Goal: Complete application form: Complete application form

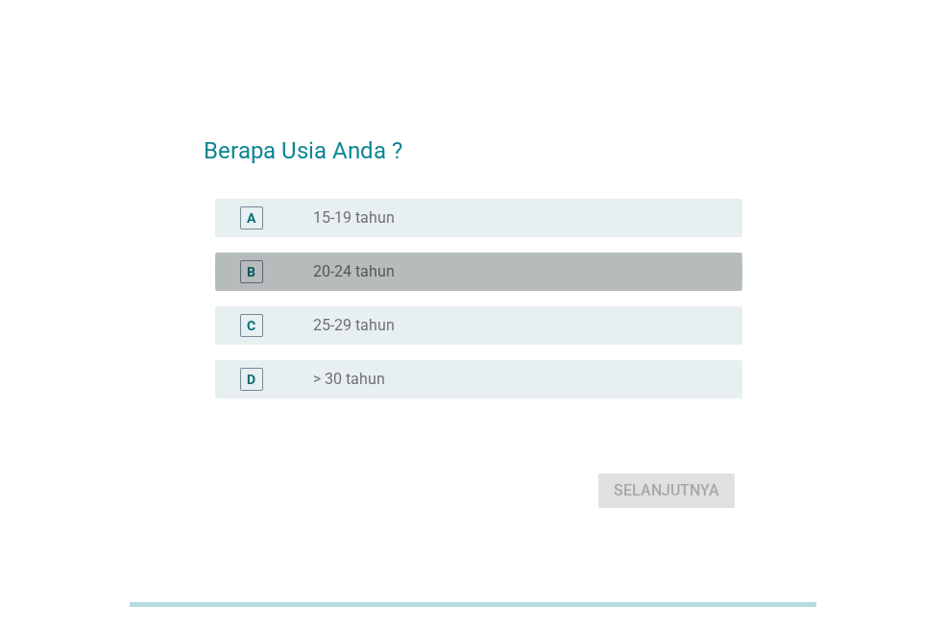
click at [345, 256] on div "B radio_button_unchecked 20-24 tahun" at bounding box center [478, 271] width 527 height 38
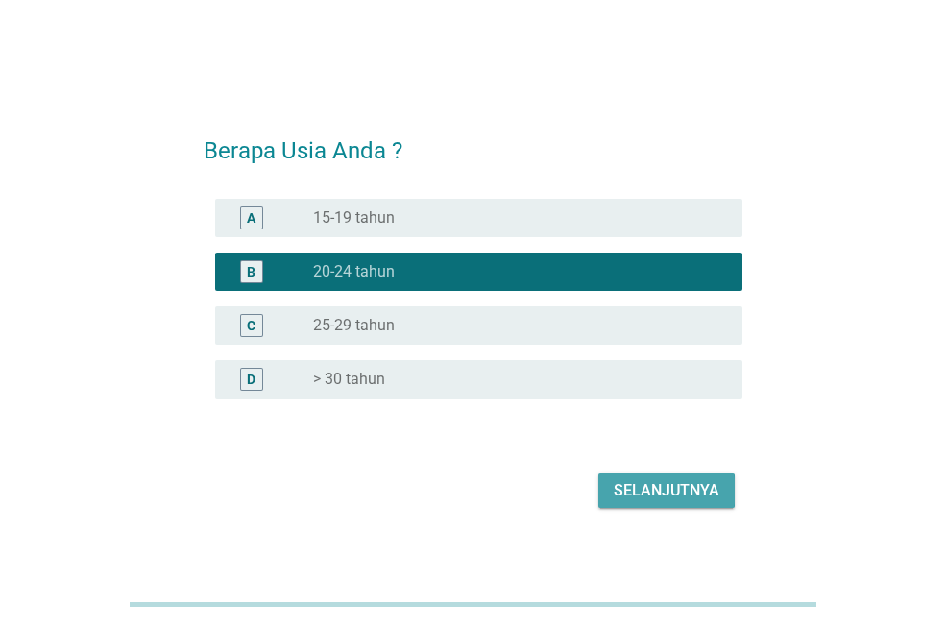
click at [666, 477] on button "Selanjutnya" at bounding box center [666, 490] width 136 height 35
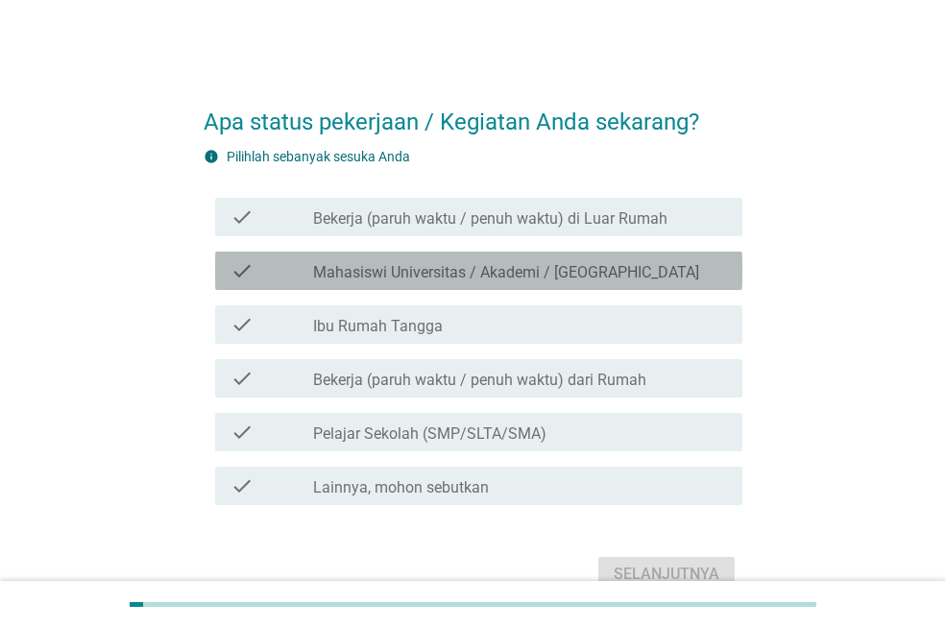
click at [517, 264] on label "Mahasiswi Universitas / Akademi / [GEOGRAPHIC_DATA]" at bounding box center [506, 272] width 386 height 19
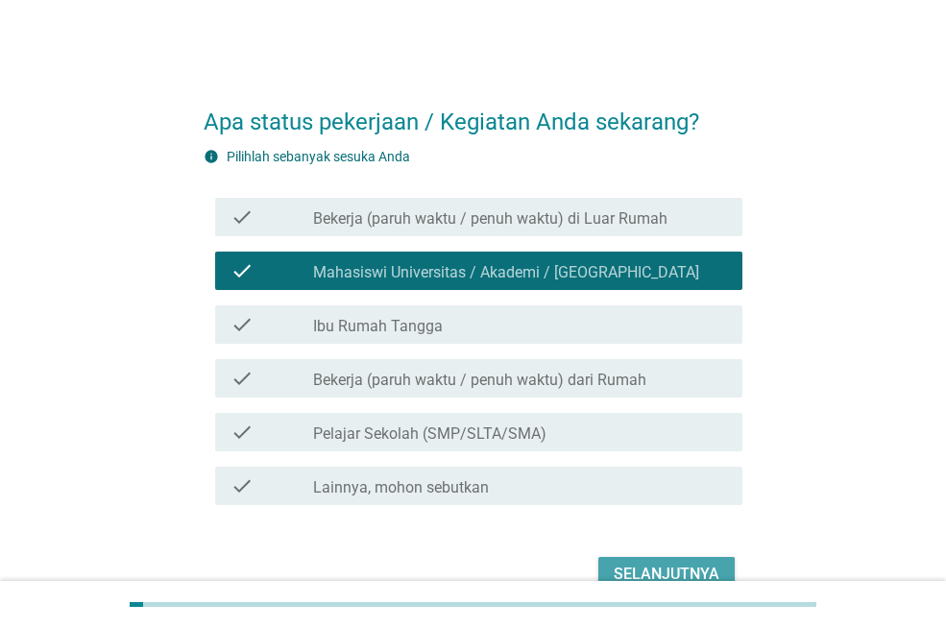
click at [664, 563] on div "Selanjutnya" at bounding box center [666, 574] width 106 height 23
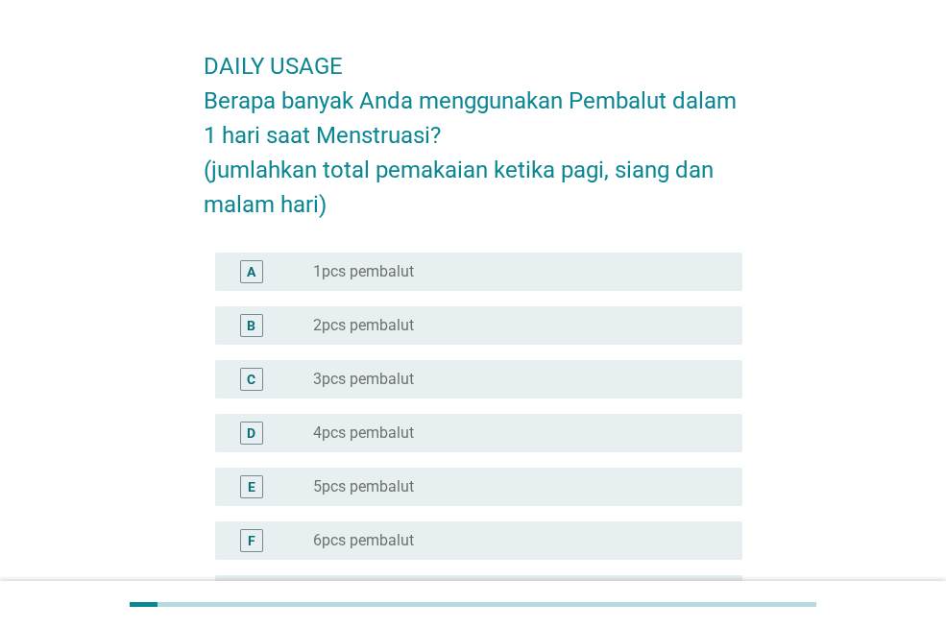
scroll to position [57, 0]
click at [521, 332] on div "radio_button_unchecked 2pcs pembalut" at bounding box center [512, 324] width 398 height 19
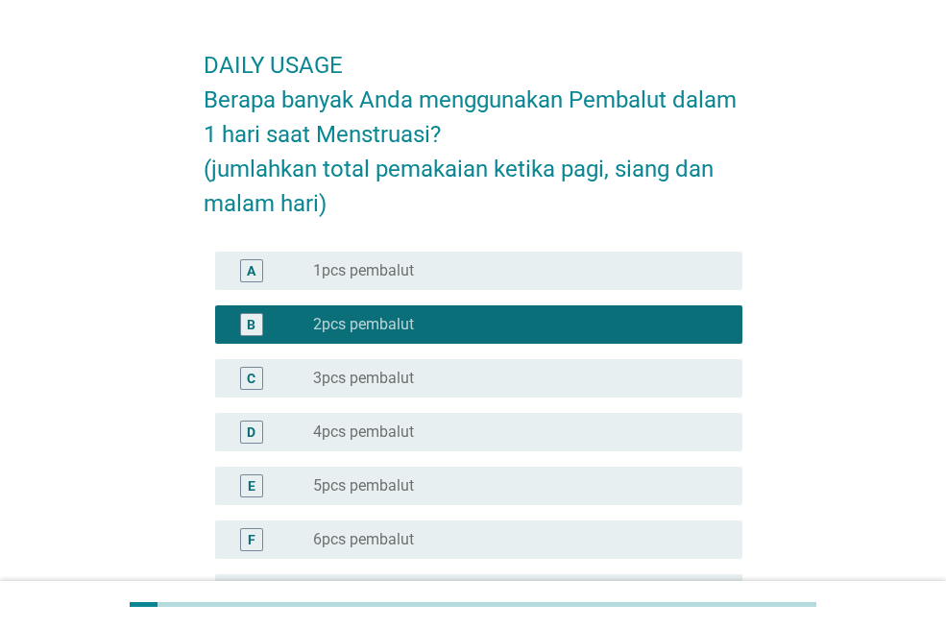
scroll to position [288, 0]
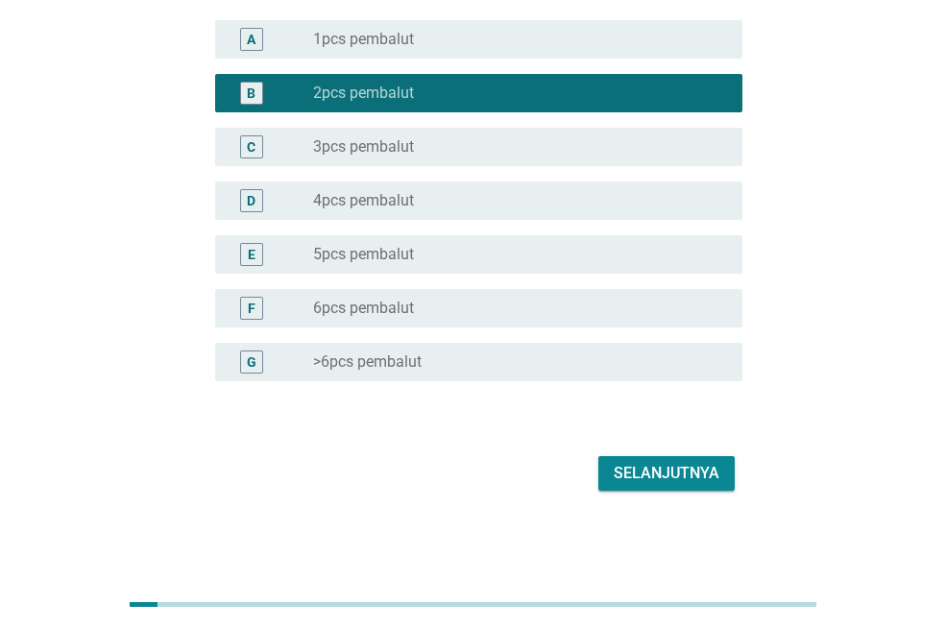
click at [674, 468] on div "Selanjutnya" at bounding box center [666, 473] width 106 height 23
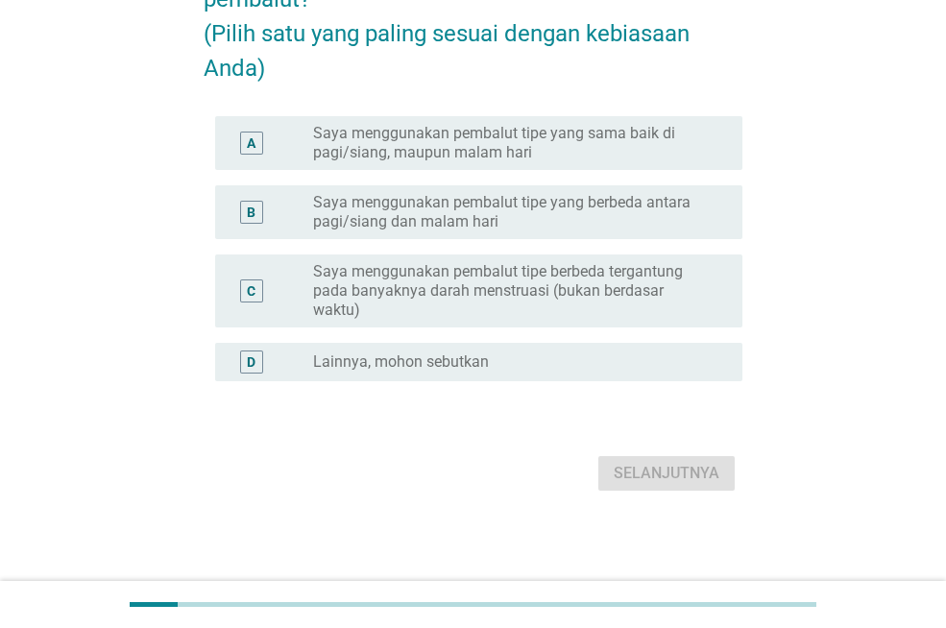
scroll to position [255, 0]
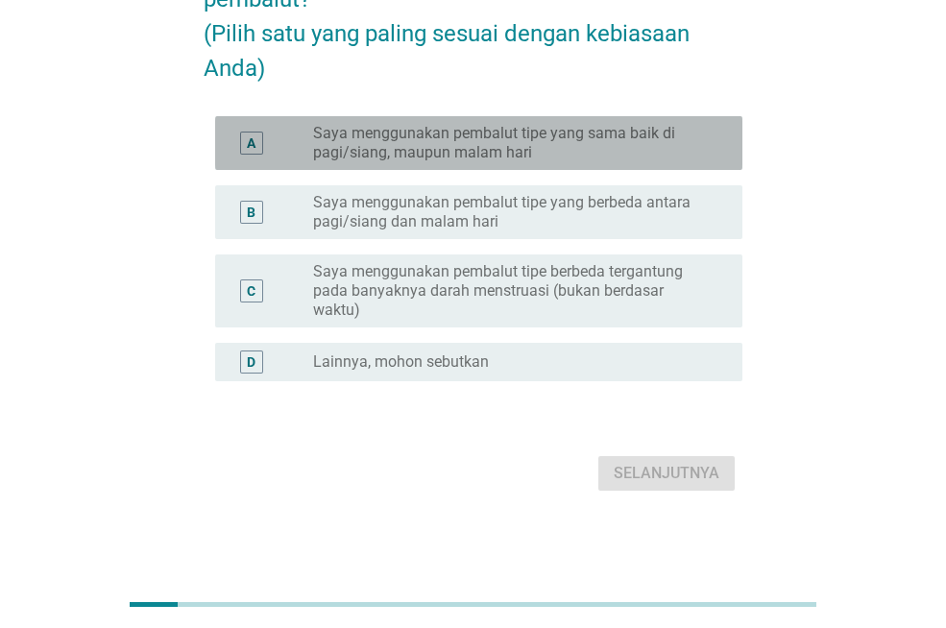
click at [601, 145] on label "Saya menggunakan pembalut tipe yang sama baik di pagi/siang, maupun malam hari" at bounding box center [512, 143] width 398 height 38
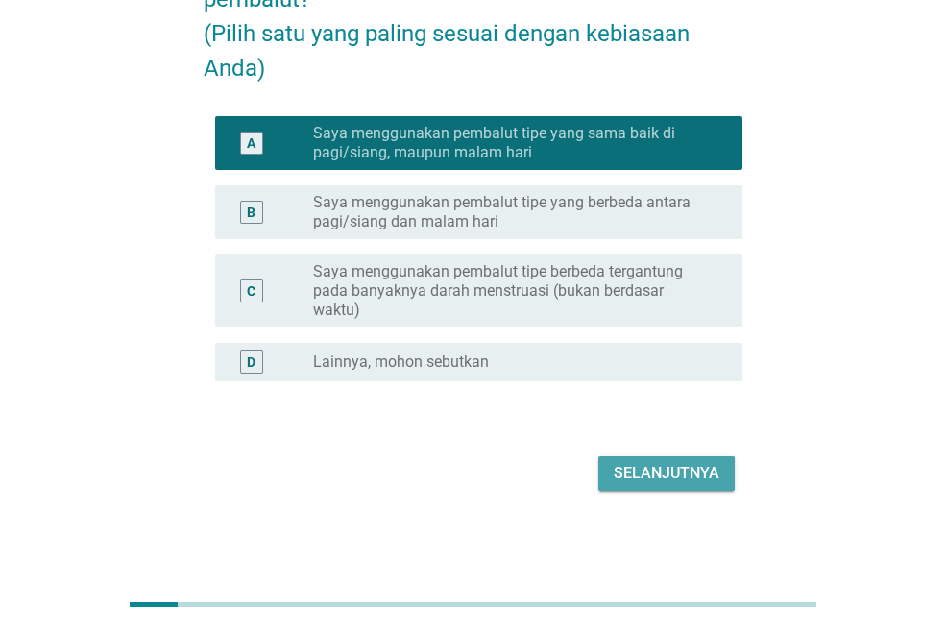
click at [657, 464] on button "Selanjutnya" at bounding box center [666, 473] width 136 height 35
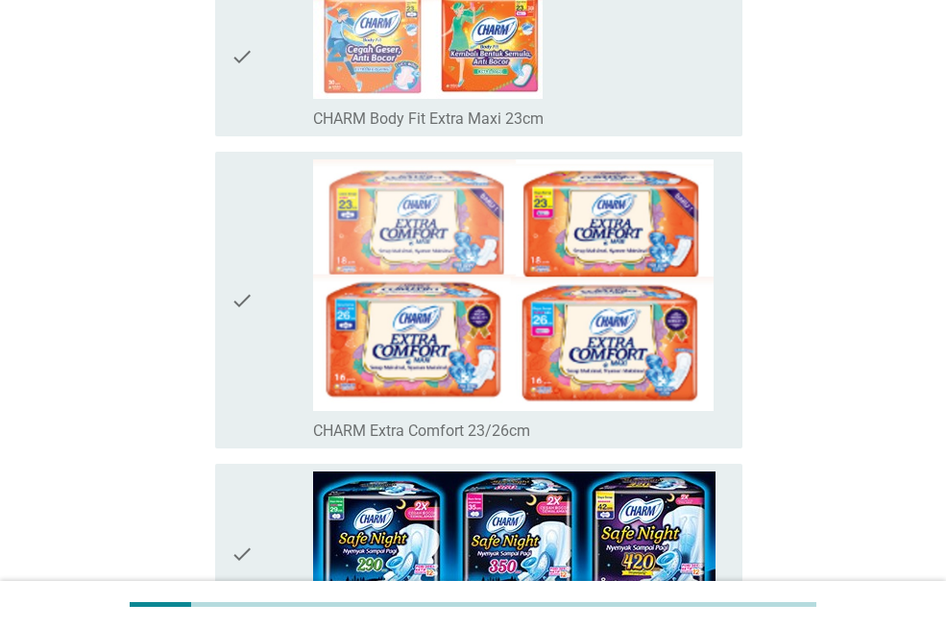
scroll to position [0, 0]
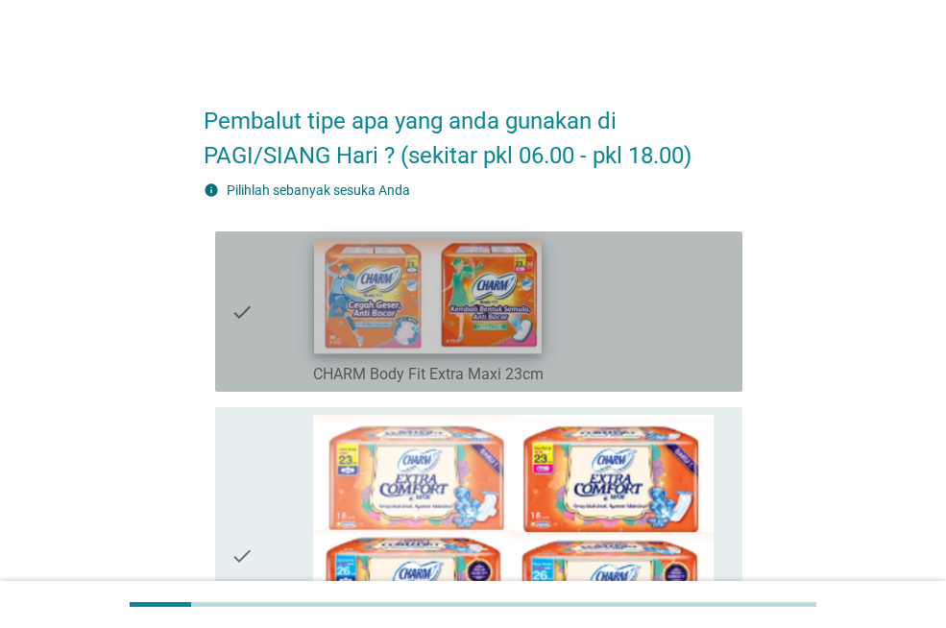
click at [420, 303] on img at bounding box center [428, 297] width 228 height 114
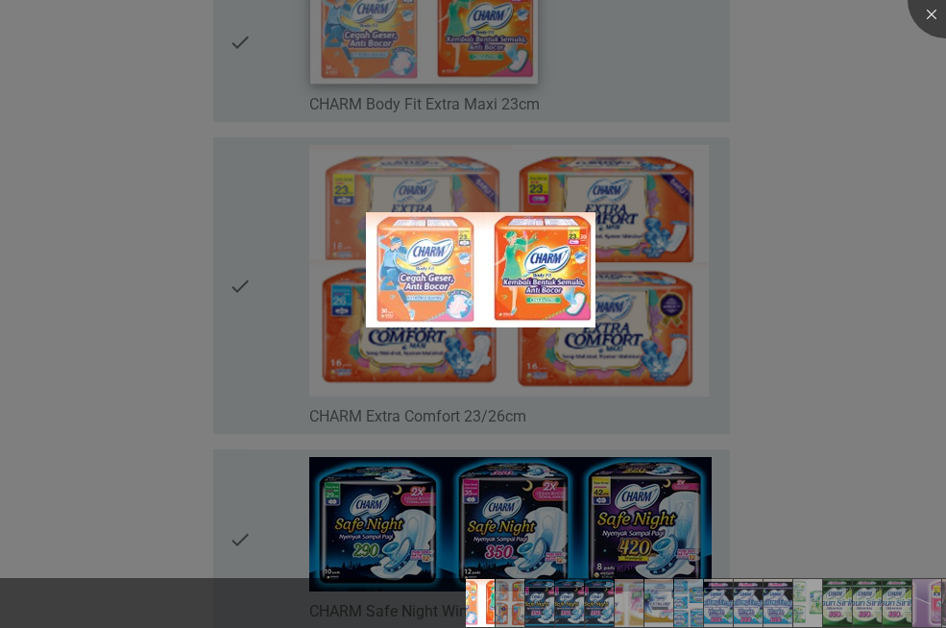
scroll to position [284, 0]
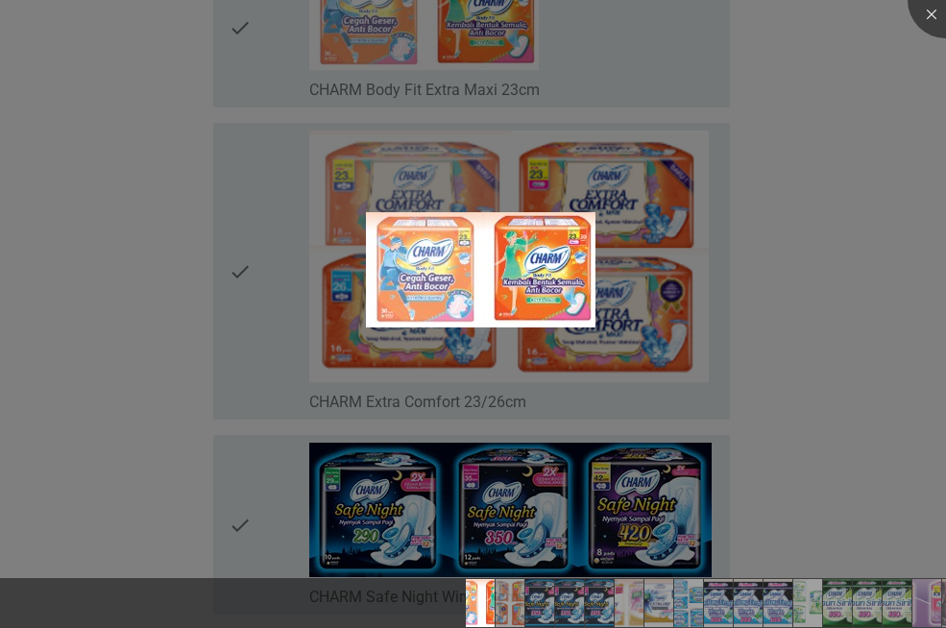
click at [935, 198] on div at bounding box center [473, 314] width 946 height 628
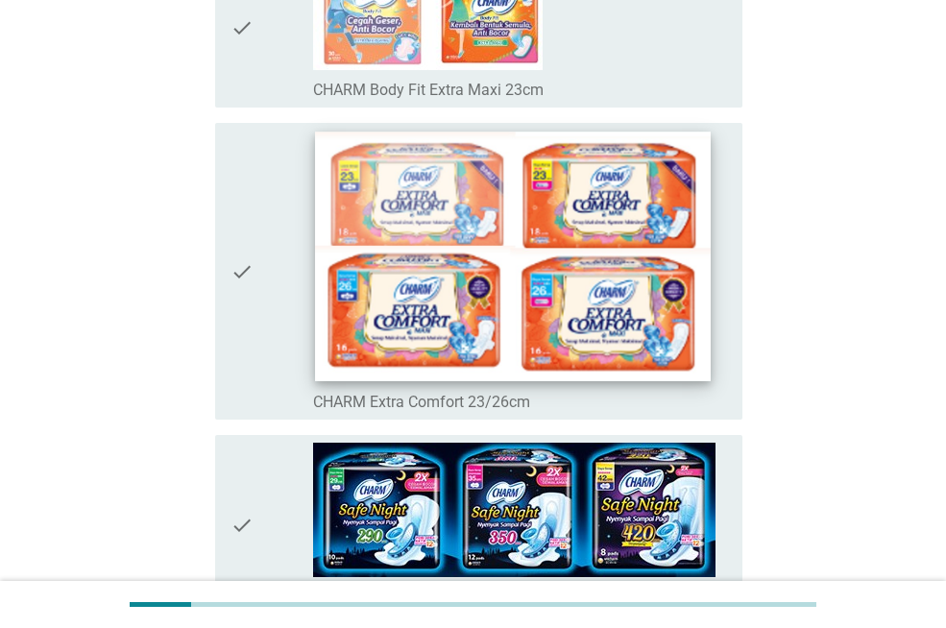
scroll to position [99, 0]
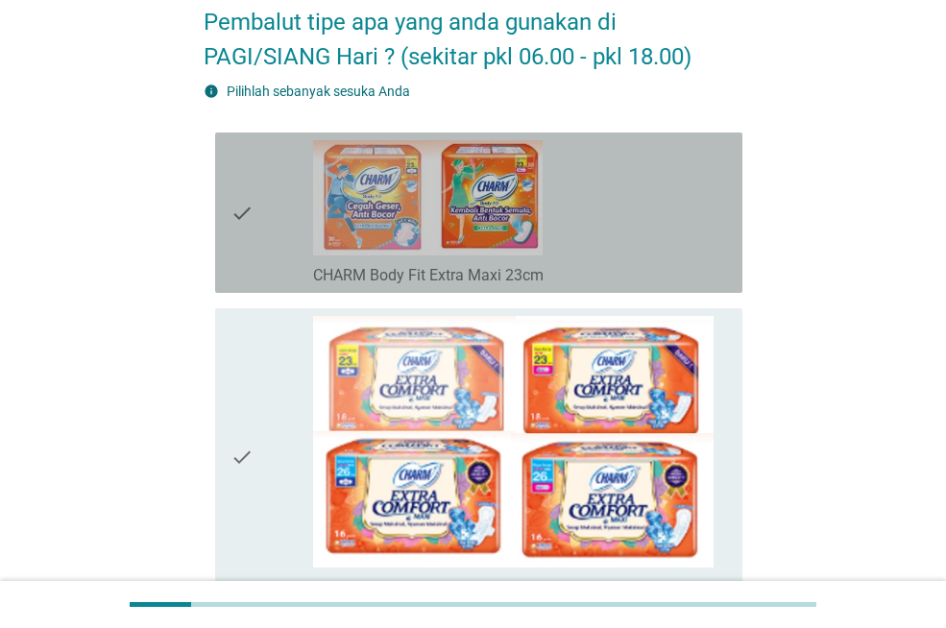
click at [236, 219] on icon "check" at bounding box center [241, 212] width 23 height 145
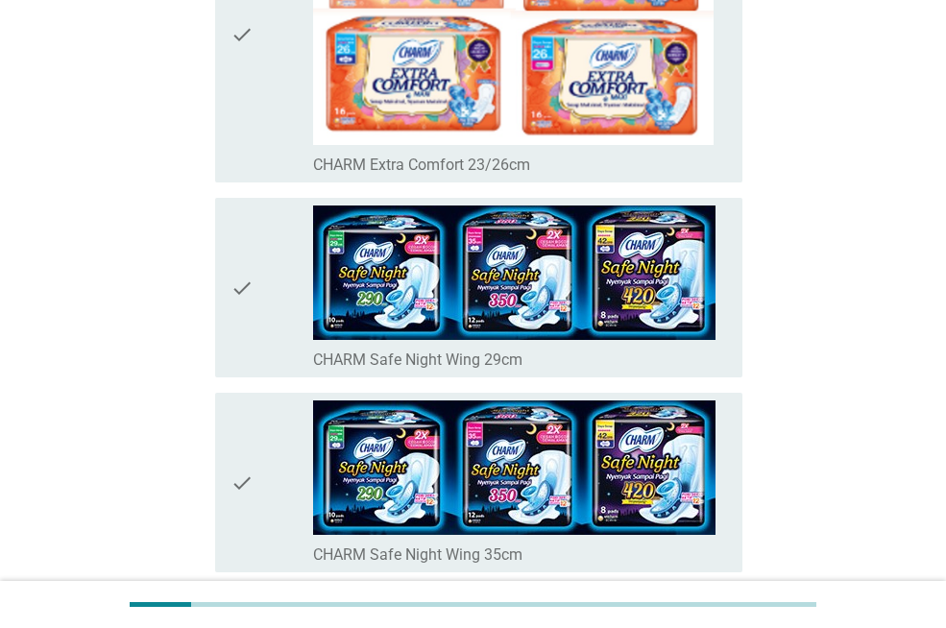
scroll to position [523, 0]
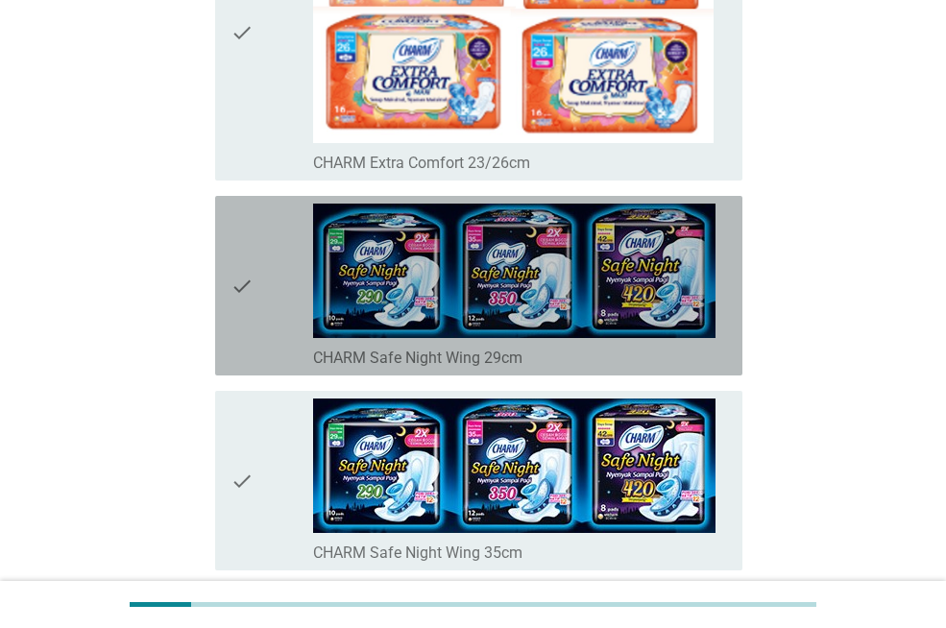
click at [236, 347] on icon "check" at bounding box center [241, 286] width 23 height 164
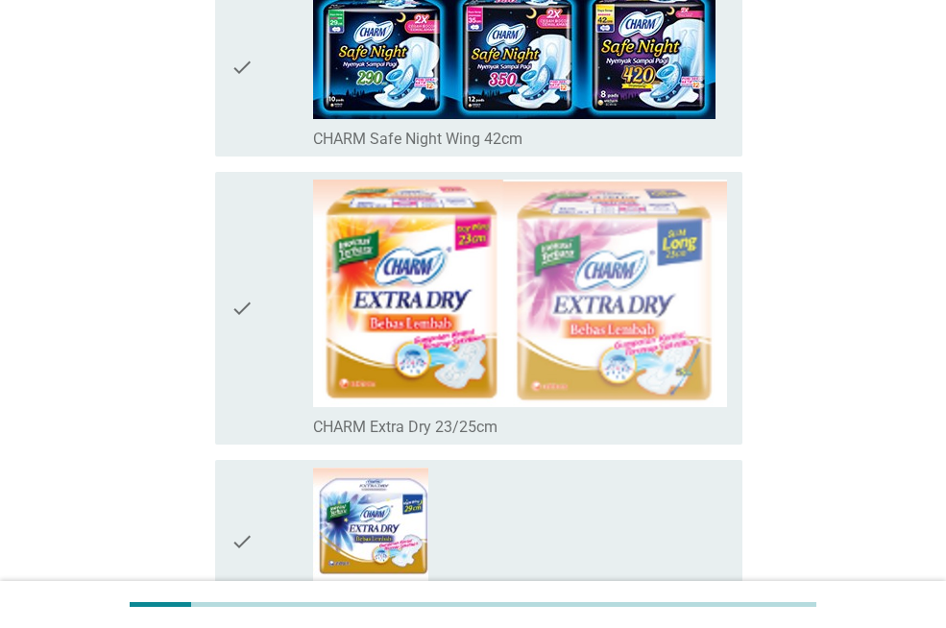
scroll to position [1134, 0]
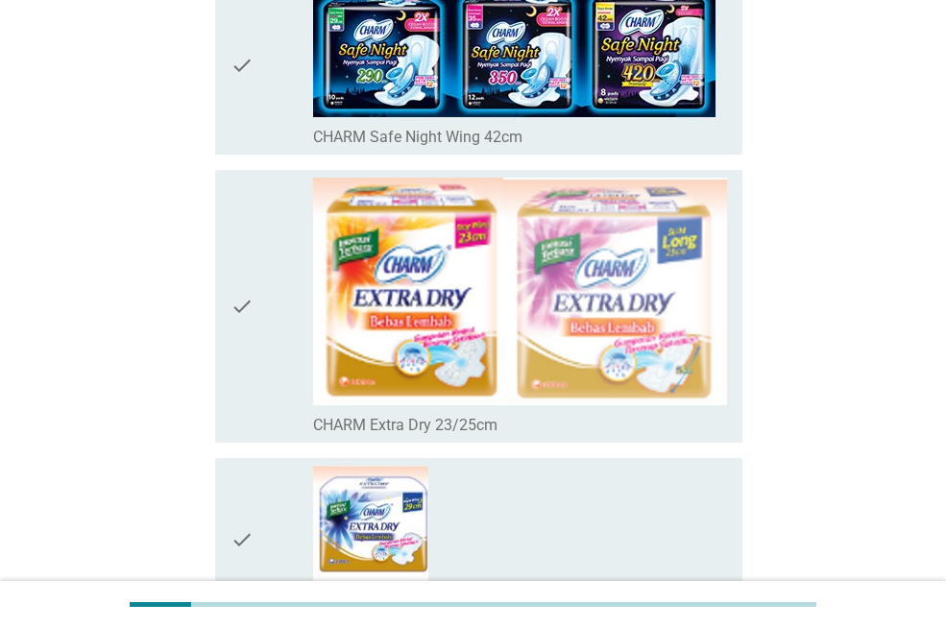
click at [231, 305] on icon "check" at bounding box center [241, 306] width 23 height 257
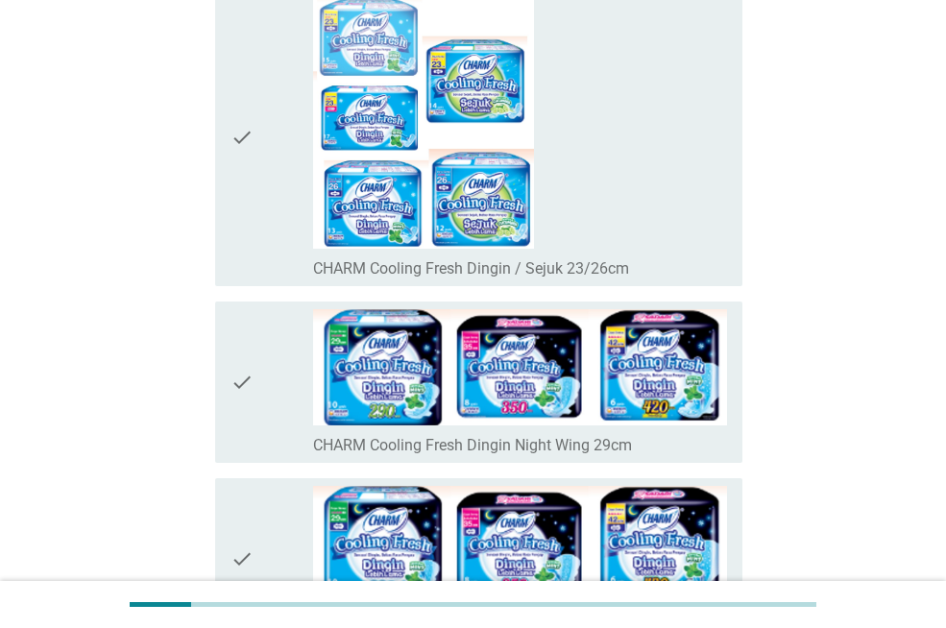
scroll to position [1782, 0]
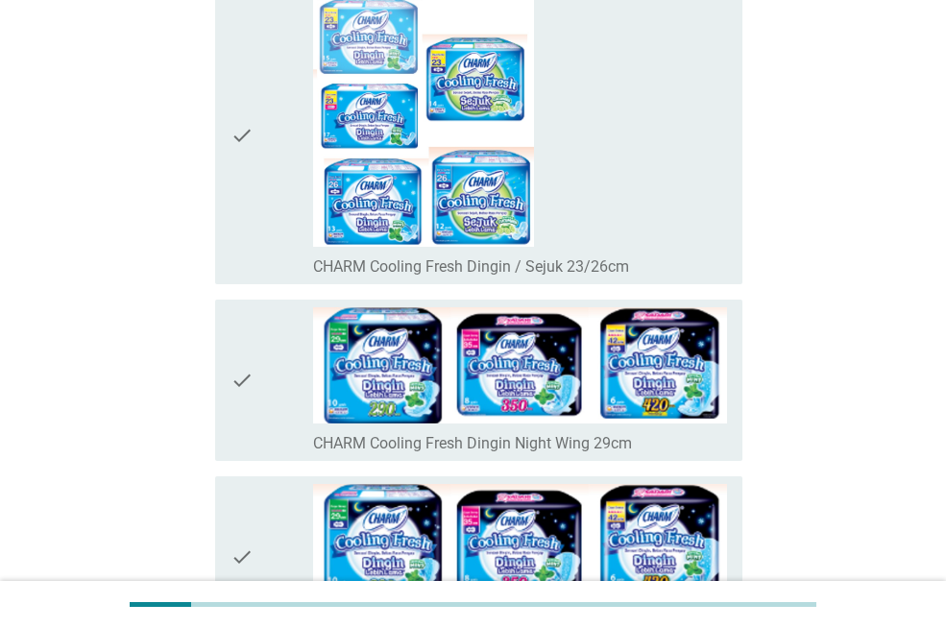
click at [274, 379] on div "check" at bounding box center [271, 380] width 83 height 147
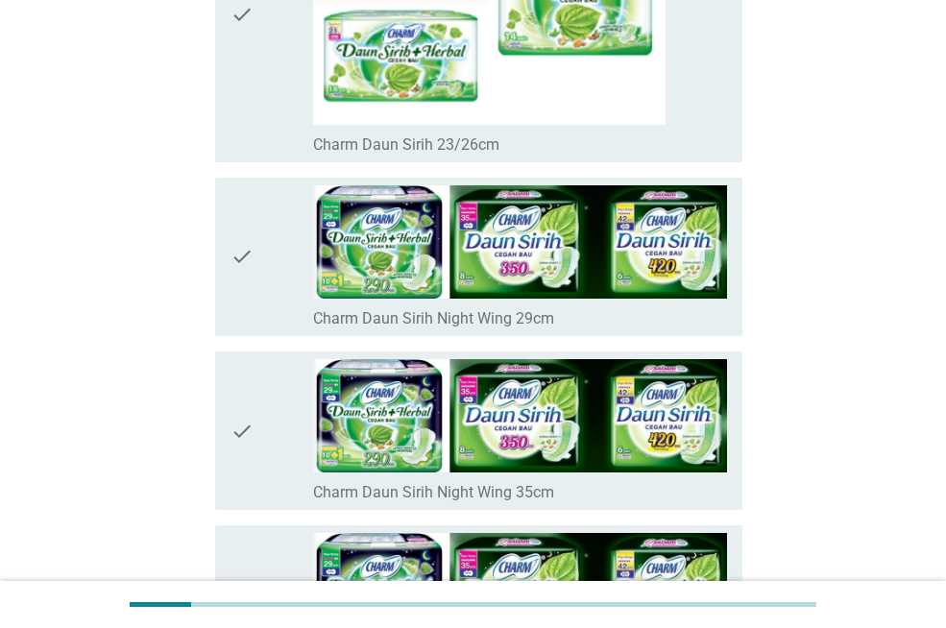
scroll to position [2754, 0]
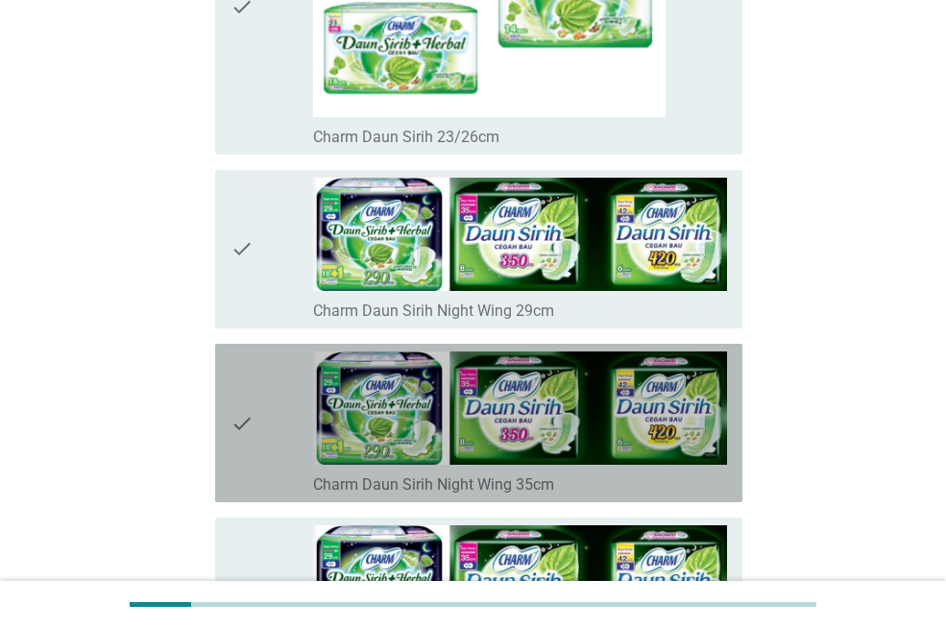
click at [253, 354] on icon "check" at bounding box center [241, 422] width 23 height 143
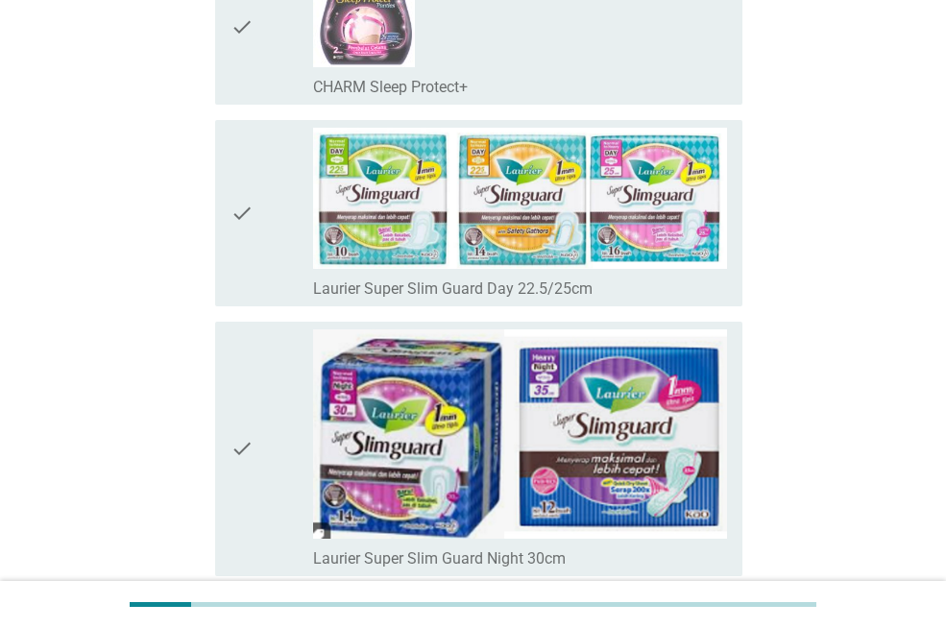
scroll to position [3694, 0]
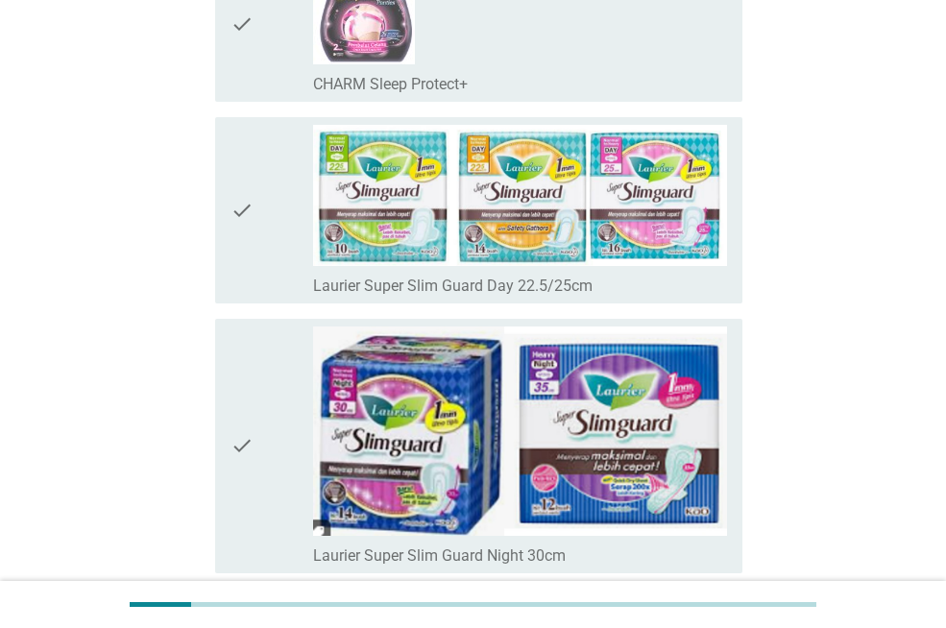
click at [263, 399] on div "check" at bounding box center [271, 445] width 83 height 239
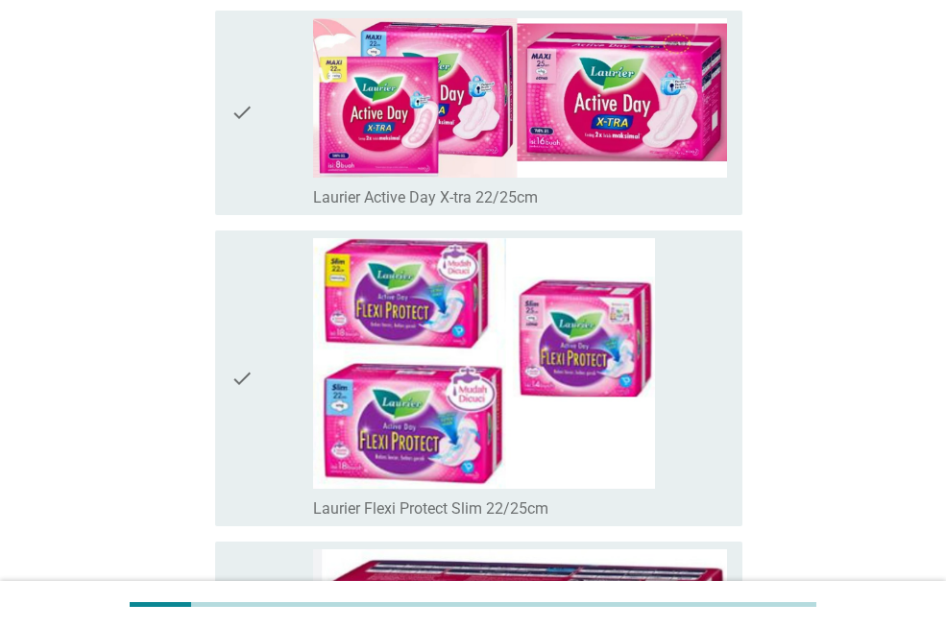
scroll to position [4542, 0]
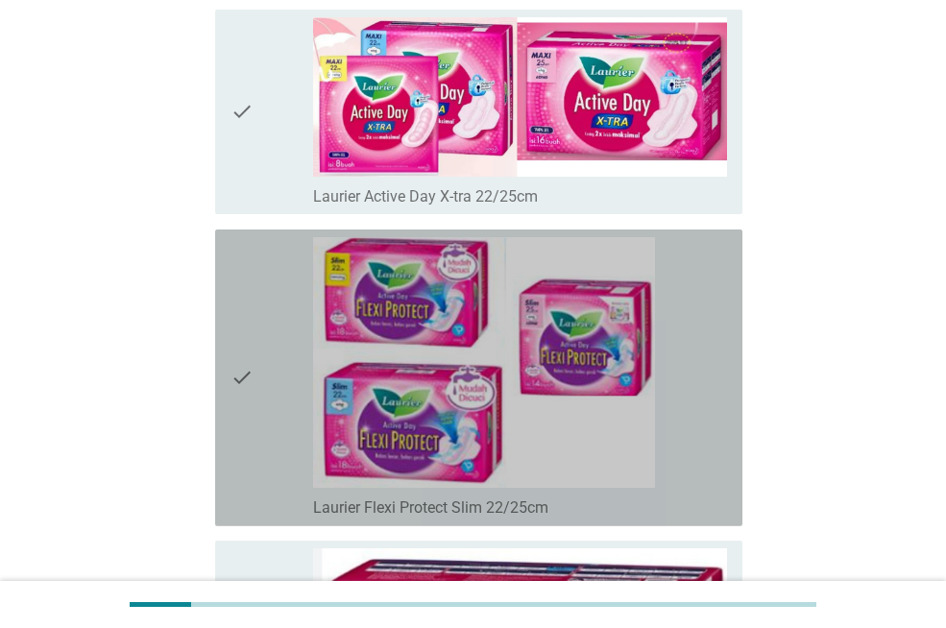
click at [252, 431] on icon "check" at bounding box center [241, 377] width 23 height 281
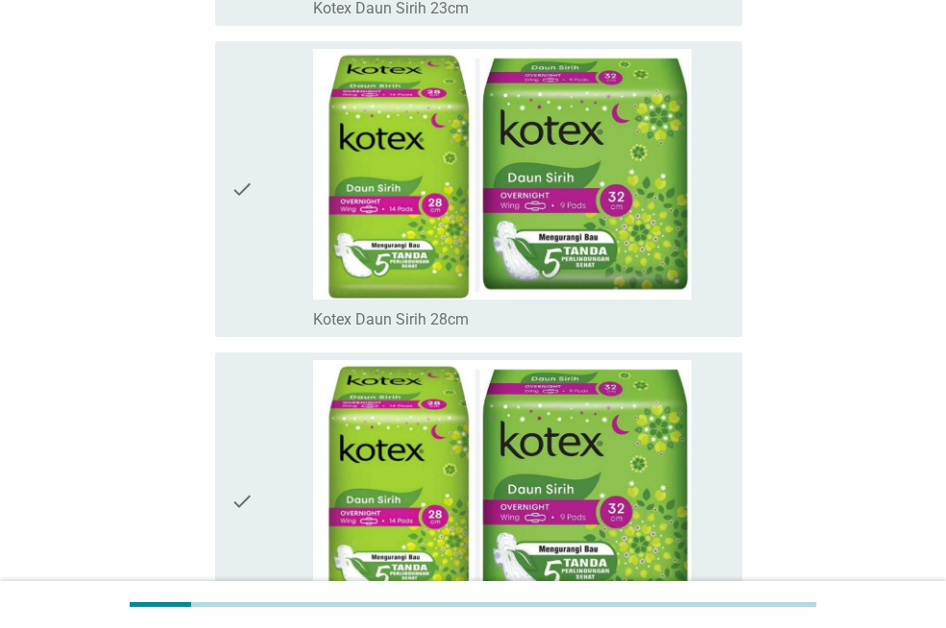
scroll to position [13637, 0]
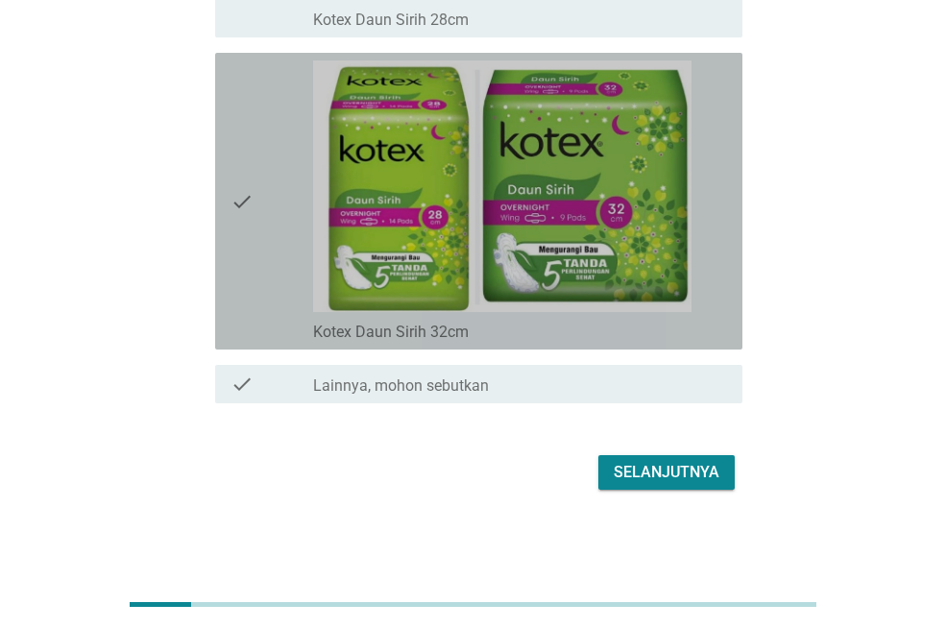
click at [225, 210] on div "check check_box_outline_blank Kotex Daun Sirih 32cm" at bounding box center [478, 201] width 527 height 297
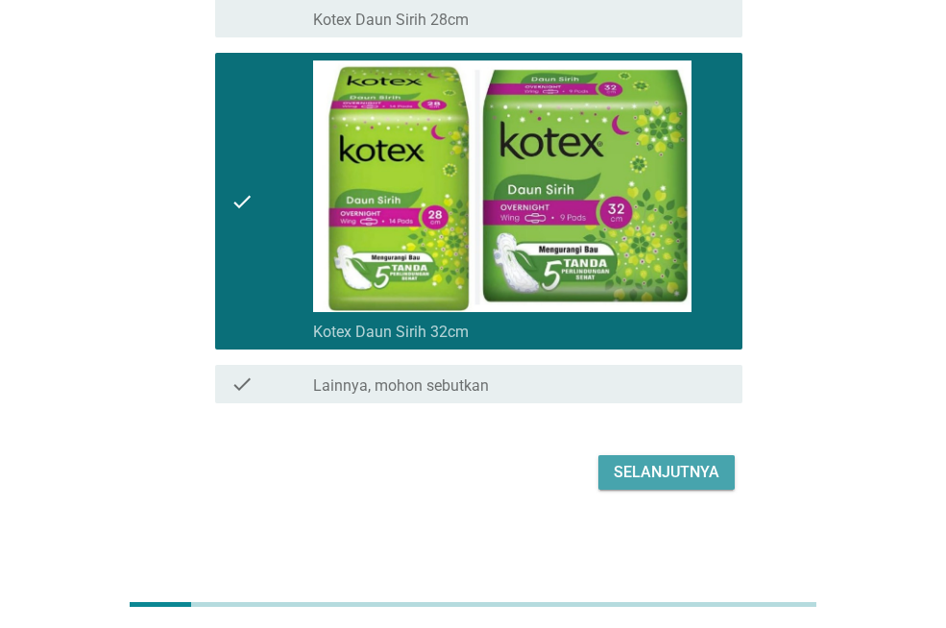
click at [667, 474] on div "Selanjutnya" at bounding box center [666, 472] width 106 height 23
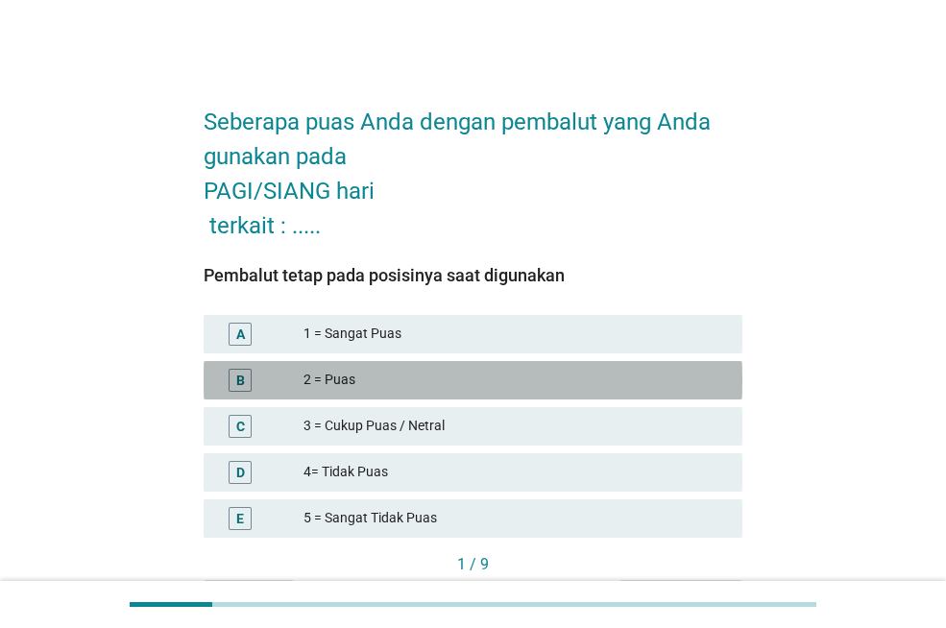
click at [414, 371] on div "2 = Puas" at bounding box center [514, 380] width 423 height 23
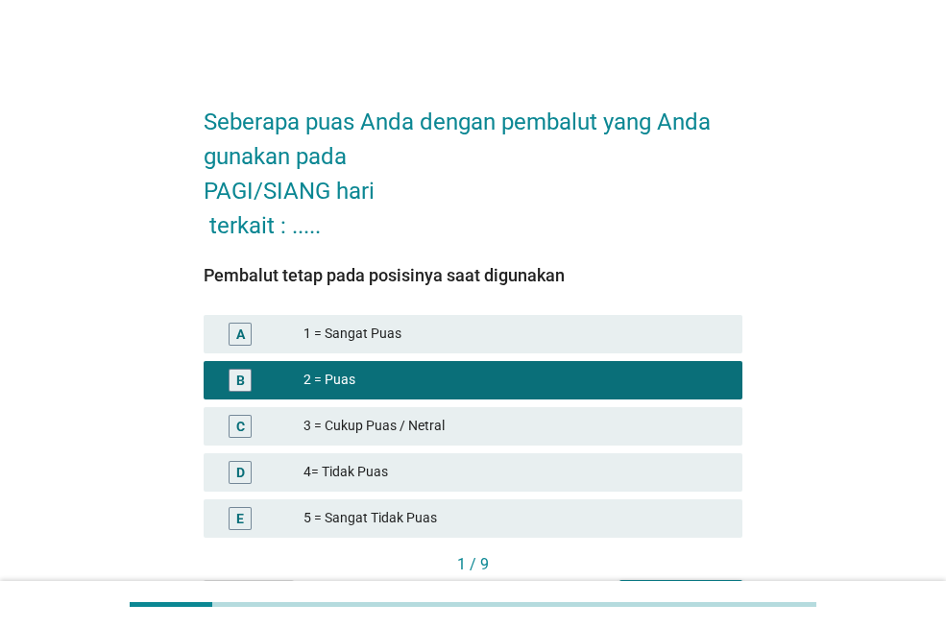
scroll to position [118, 0]
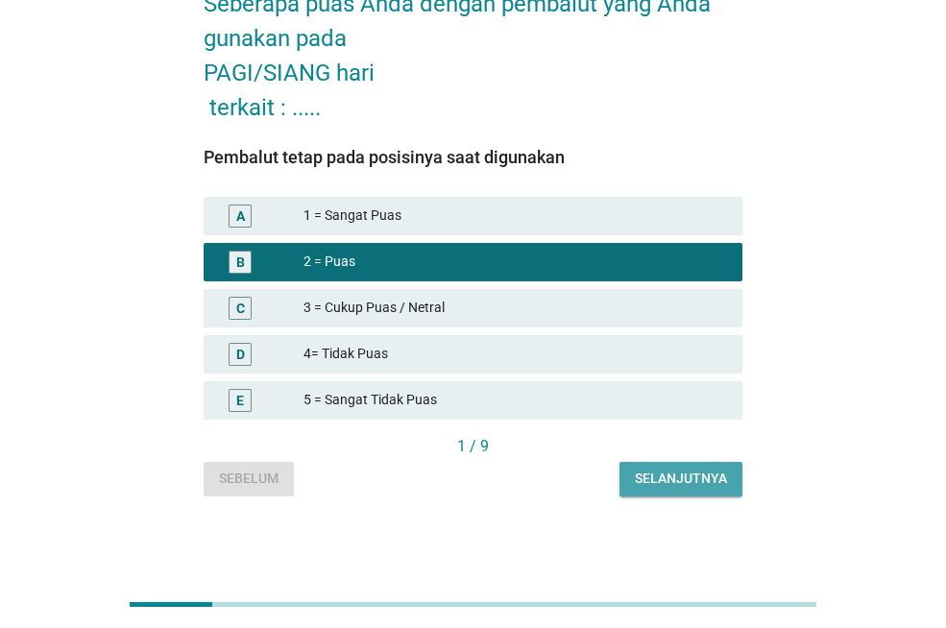
click at [639, 477] on div "Selanjutnya" at bounding box center [681, 478] width 92 height 20
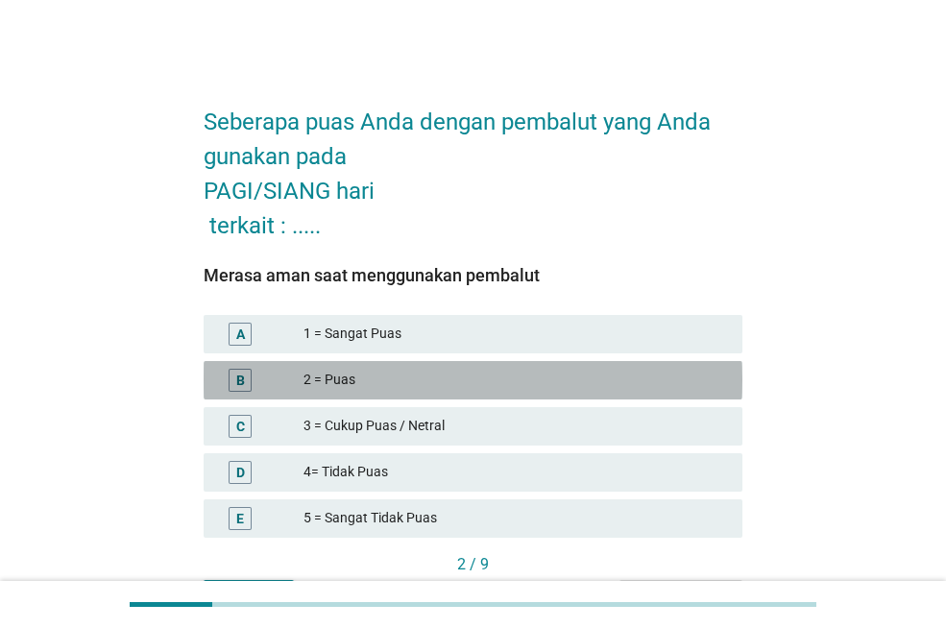
click at [496, 372] on div "2 = Puas" at bounding box center [514, 380] width 423 height 23
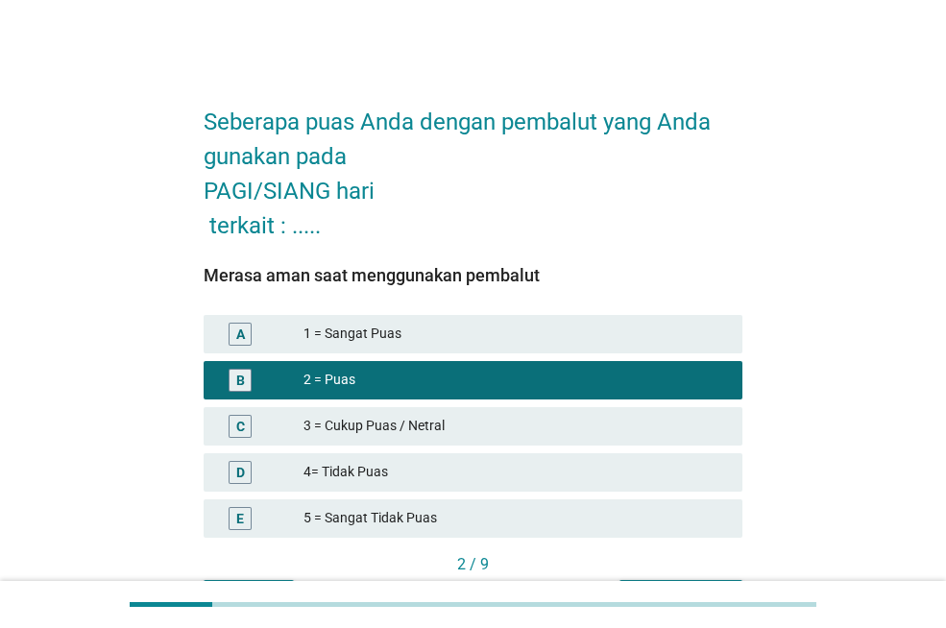
scroll to position [118, 0]
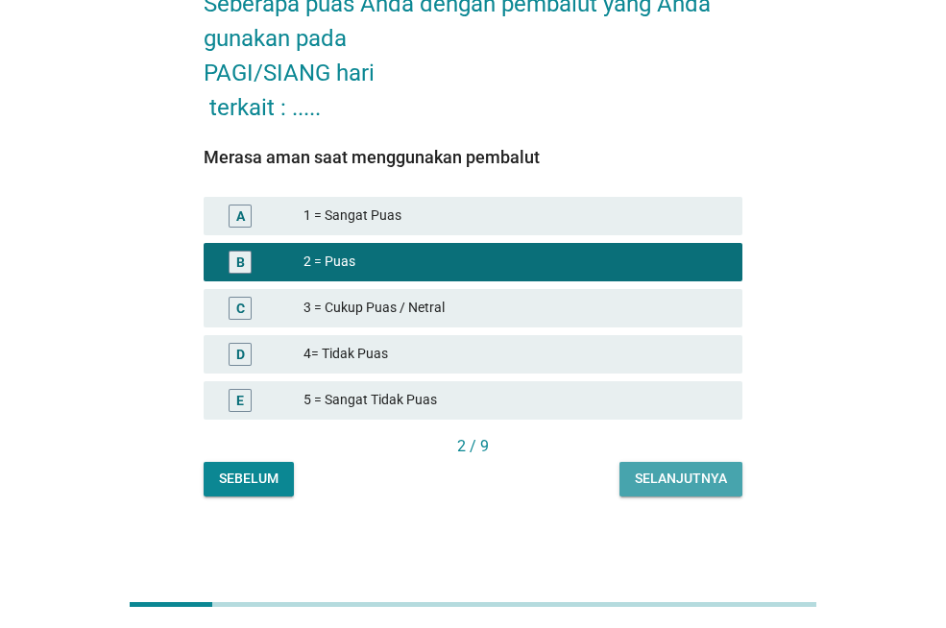
click at [633, 478] on button "Selanjutnya" at bounding box center [680, 479] width 123 height 35
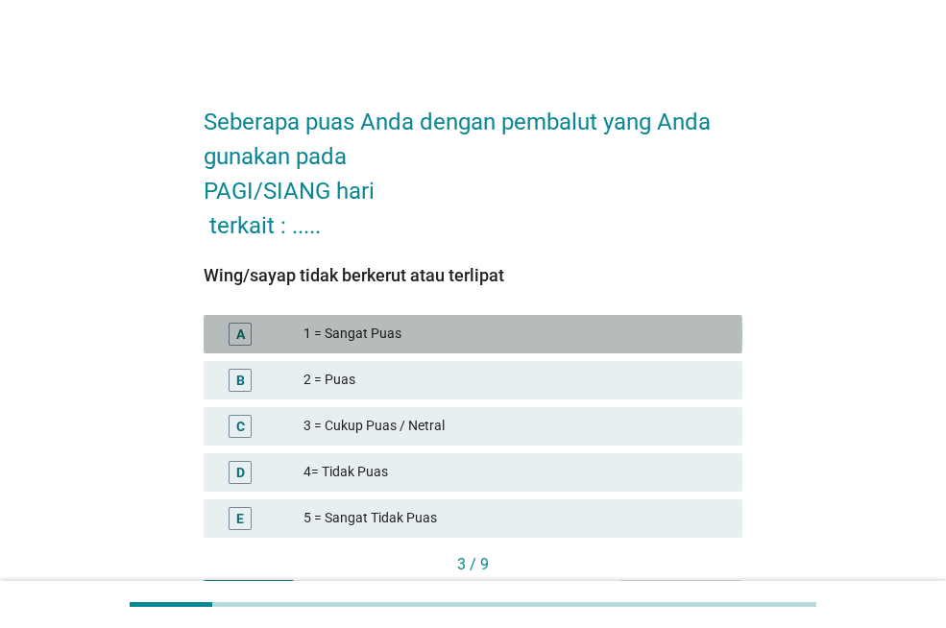
click at [514, 321] on div "A 1 = Sangat Puas" at bounding box center [473, 334] width 539 height 38
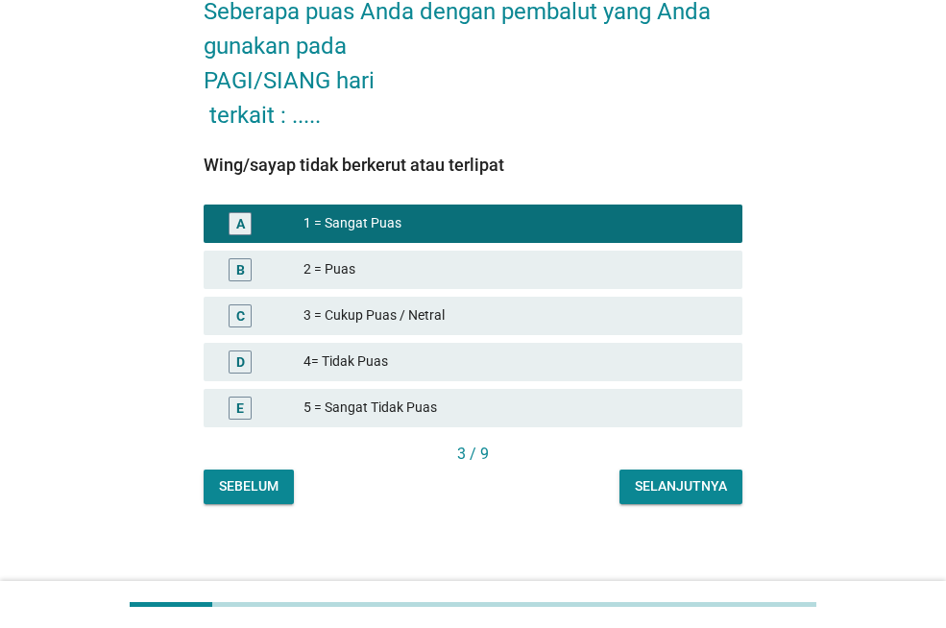
scroll to position [111, 0]
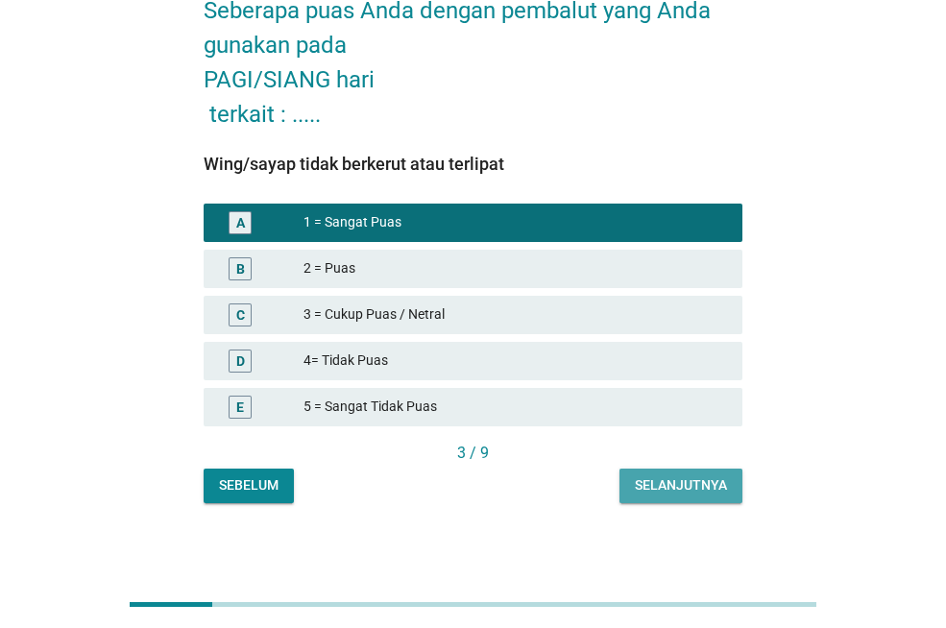
click at [706, 488] on div "Selanjutnya" at bounding box center [681, 485] width 92 height 20
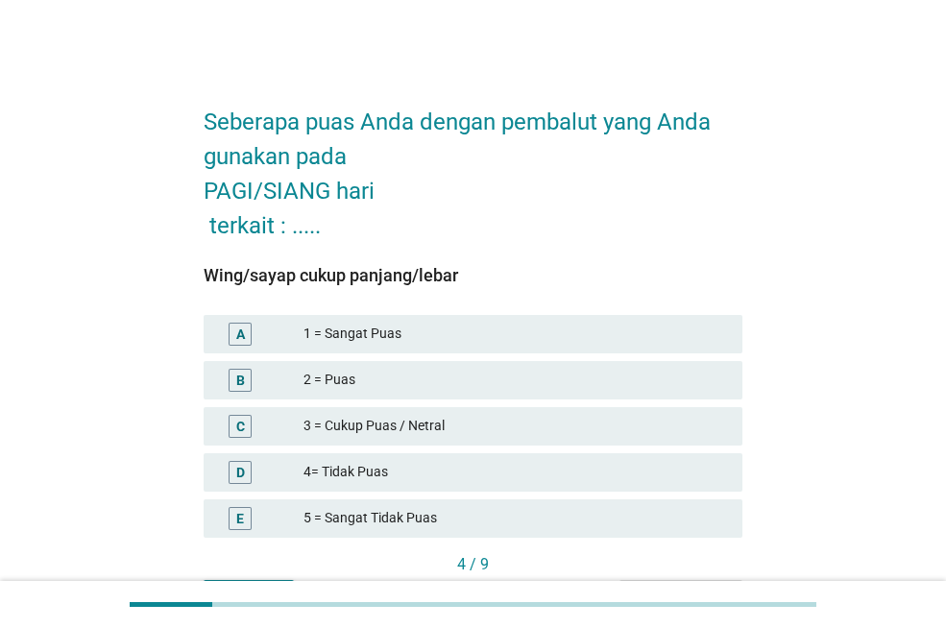
click at [608, 367] on div "B 2 = Puas" at bounding box center [473, 380] width 539 height 38
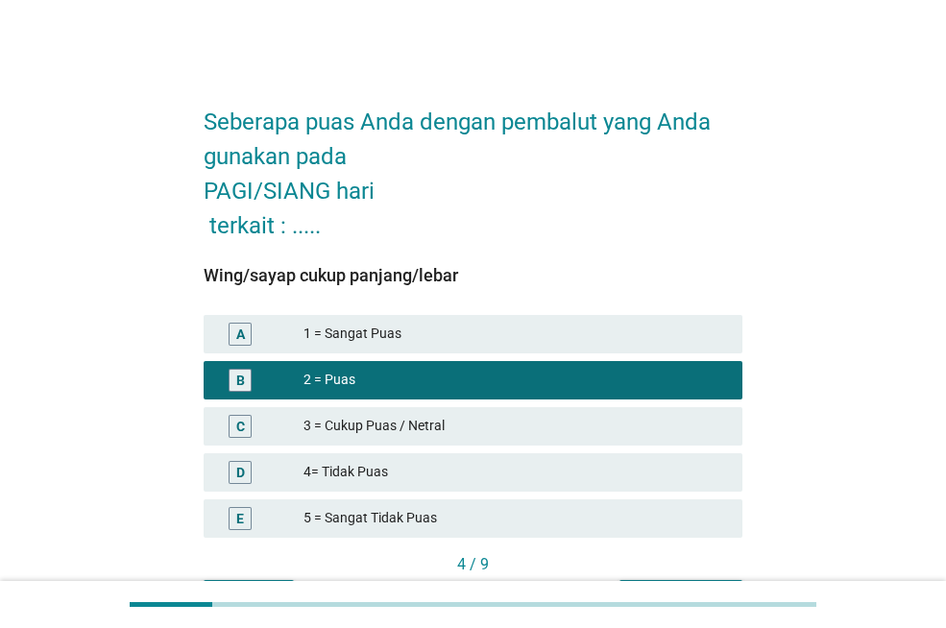
scroll to position [118, 0]
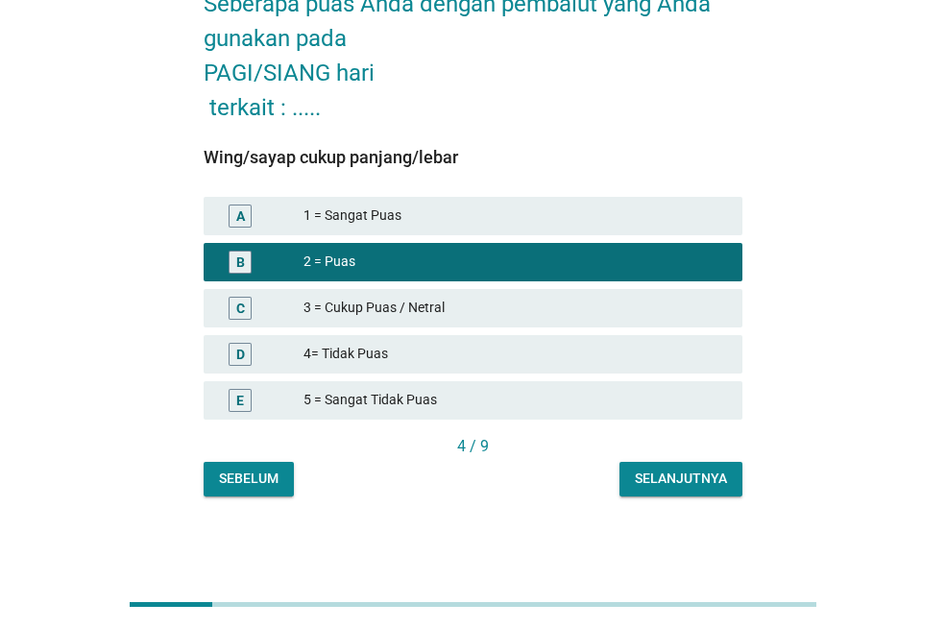
drag, startPoint x: 674, startPoint y: 506, endPoint x: 664, endPoint y: 488, distance: 20.6
click at [664, 488] on div "Seberapa puas Anda dengan pembalut yang Anda gunakan pada PAGI/SIANG hari terka…" at bounding box center [472, 232] width 569 height 560
click at [664, 488] on div "Selanjutnya" at bounding box center [681, 478] width 92 height 20
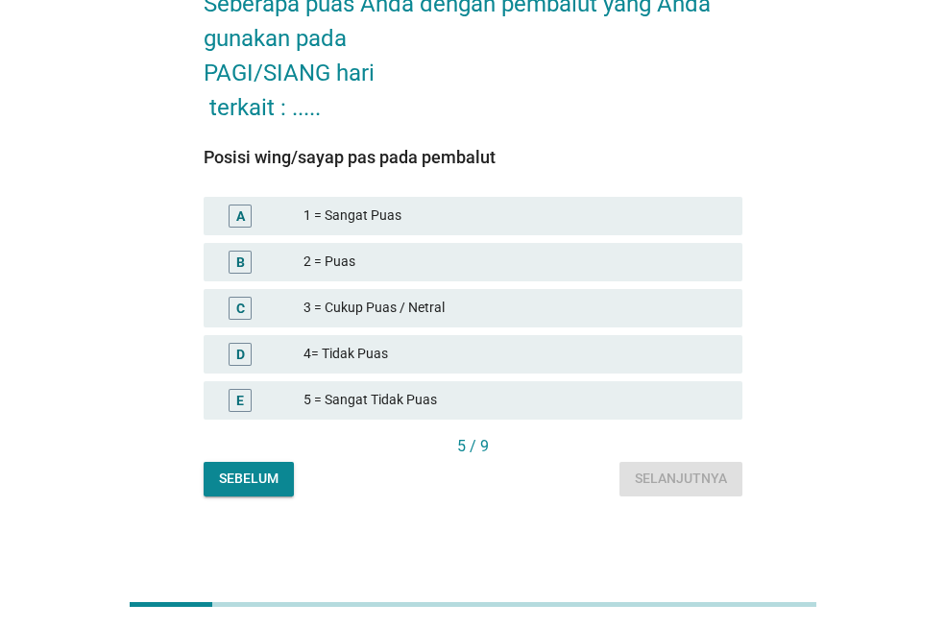
scroll to position [0, 0]
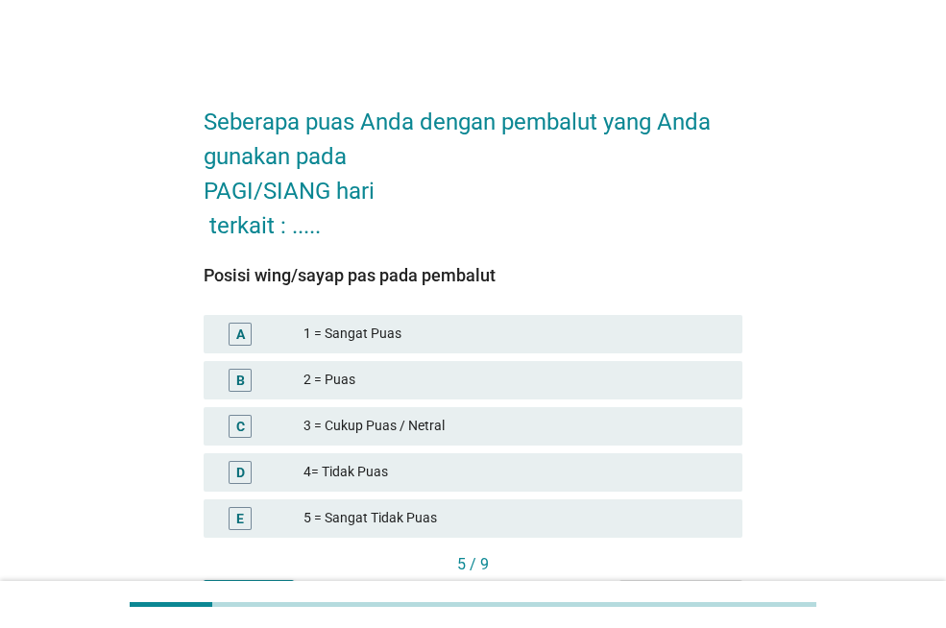
click at [553, 432] on div "3 = Cukup Puas / Netral" at bounding box center [514, 426] width 423 height 23
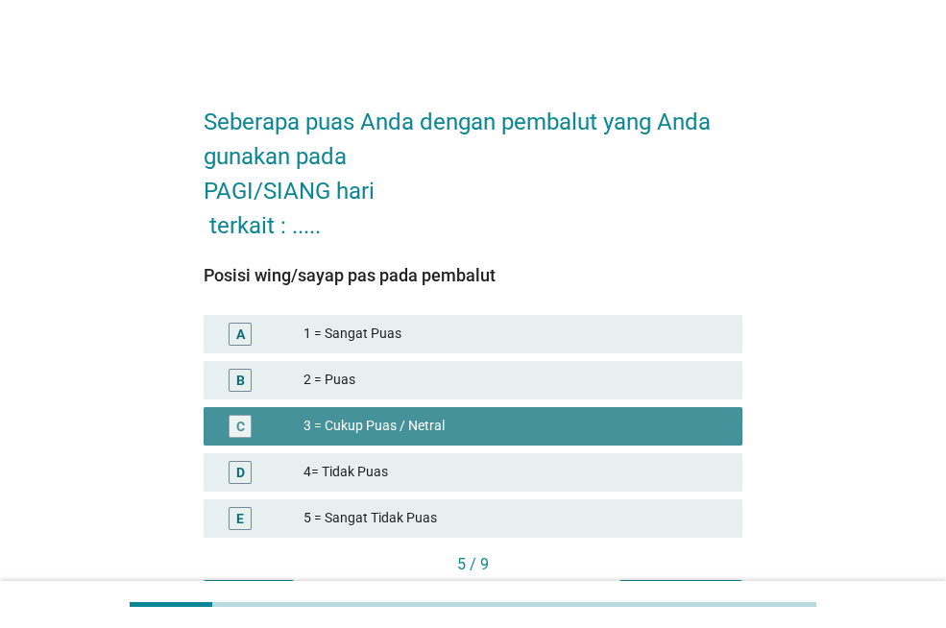
scroll to position [118, 0]
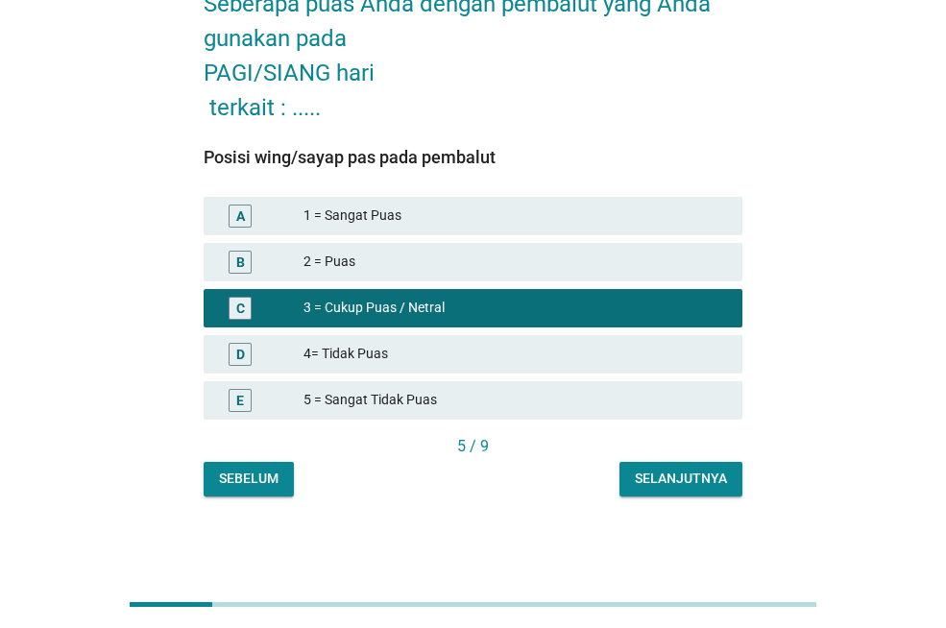
click at [616, 464] on div "Sebelum Selanjutnya" at bounding box center [473, 479] width 539 height 35
click at [631, 469] on button "Selanjutnya" at bounding box center [680, 479] width 123 height 35
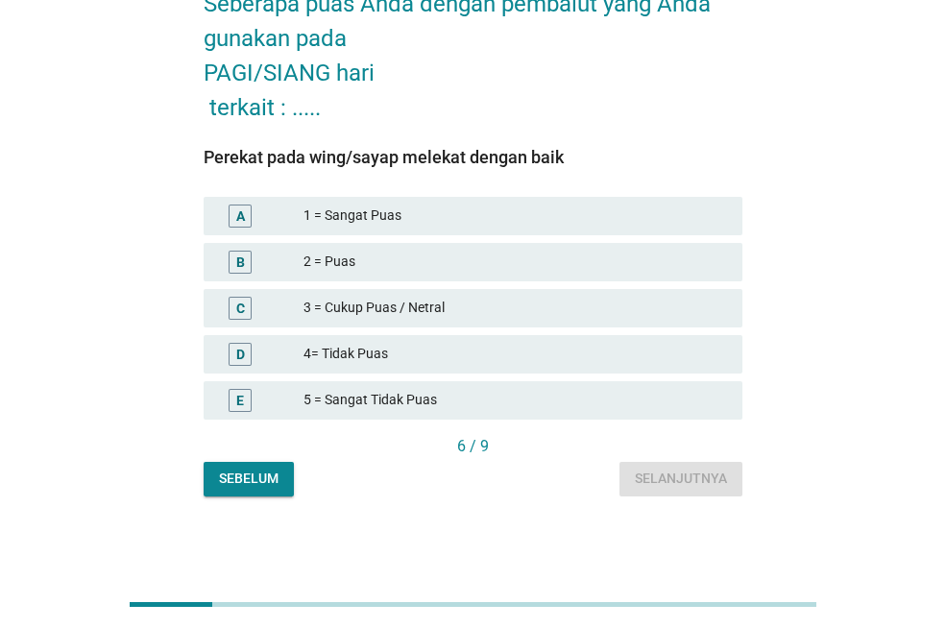
scroll to position [0, 0]
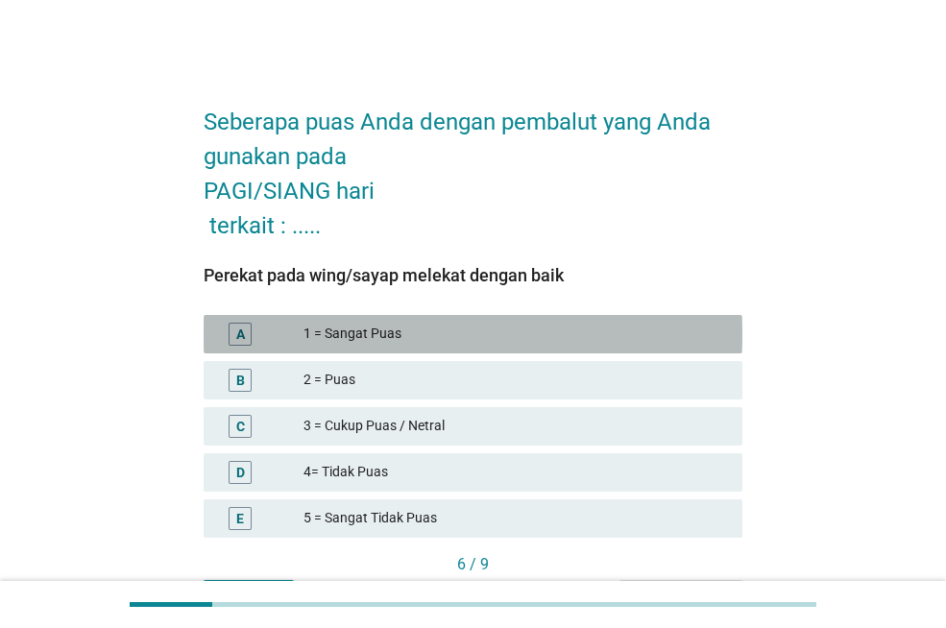
click at [509, 336] on div "1 = Sangat Puas" at bounding box center [514, 334] width 423 height 23
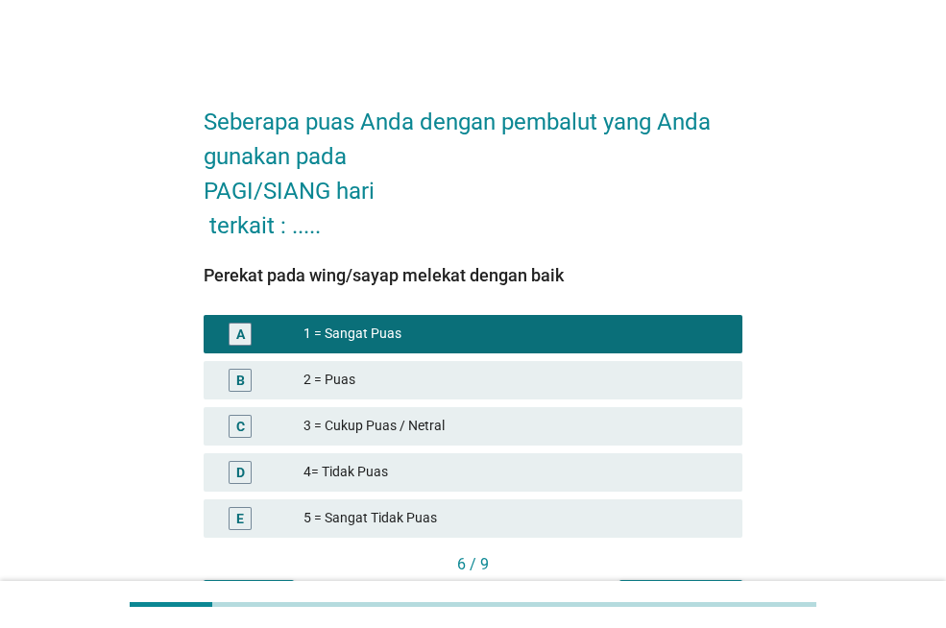
scroll to position [118, 0]
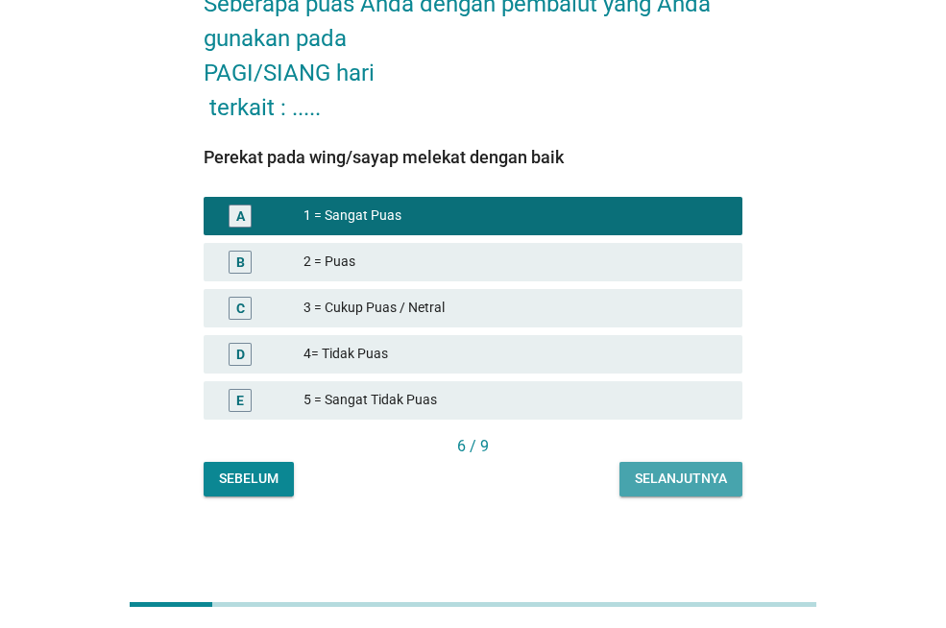
click at [658, 478] on div "Selanjutnya" at bounding box center [681, 478] width 92 height 20
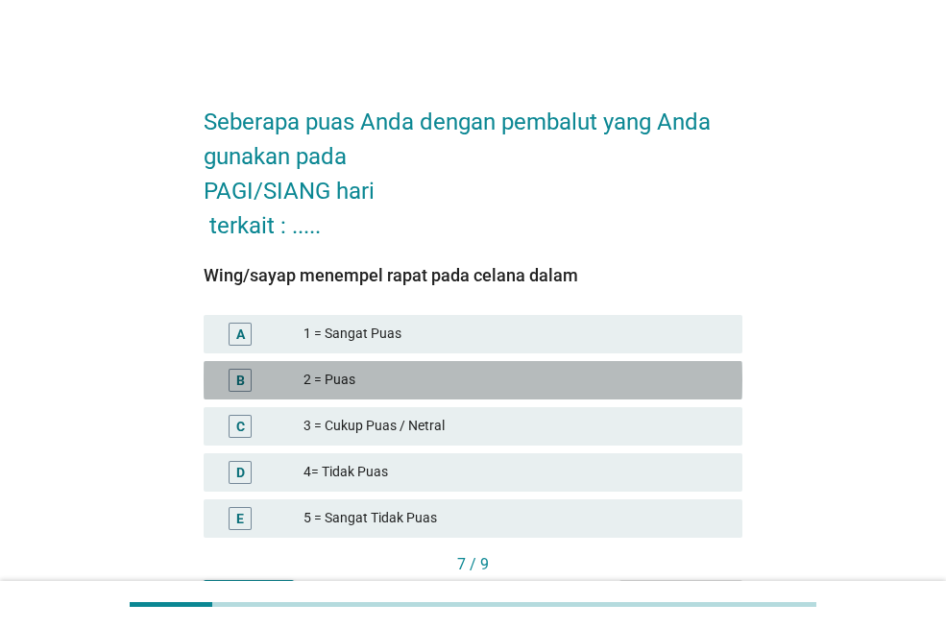
click at [579, 375] on div "2 = Puas" at bounding box center [514, 380] width 423 height 23
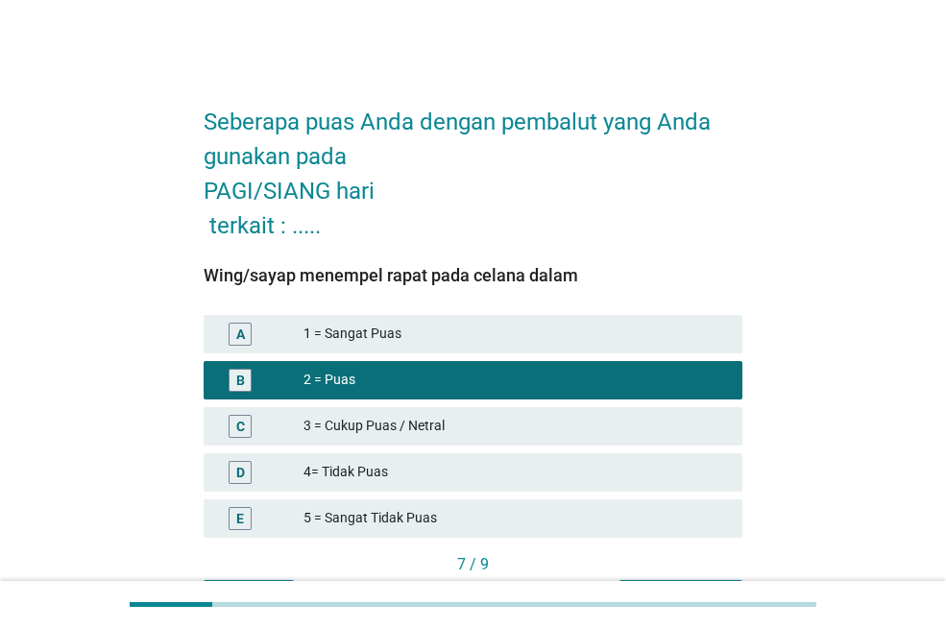
scroll to position [118, 0]
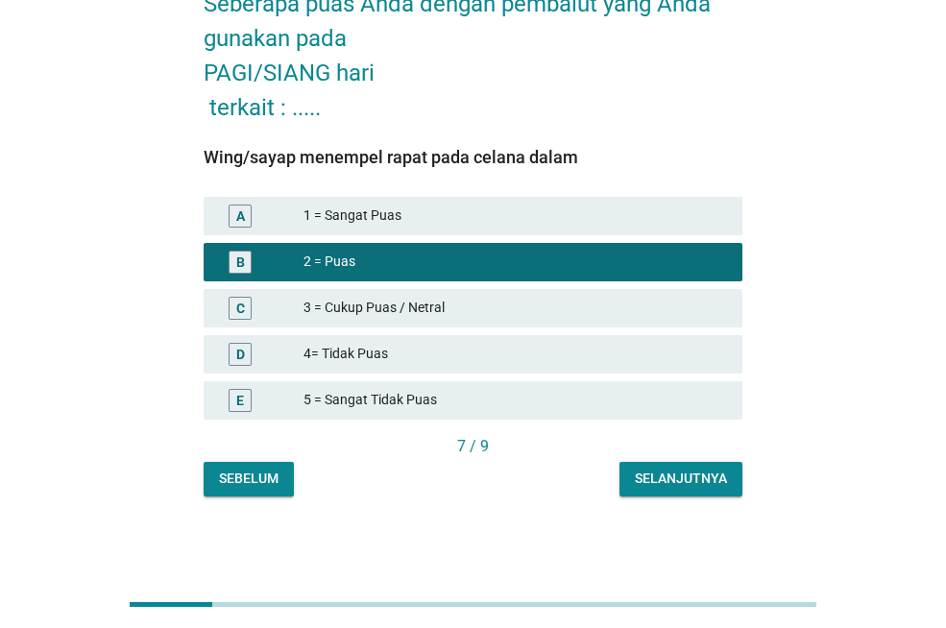
click at [636, 491] on button "Selanjutnya" at bounding box center [680, 479] width 123 height 35
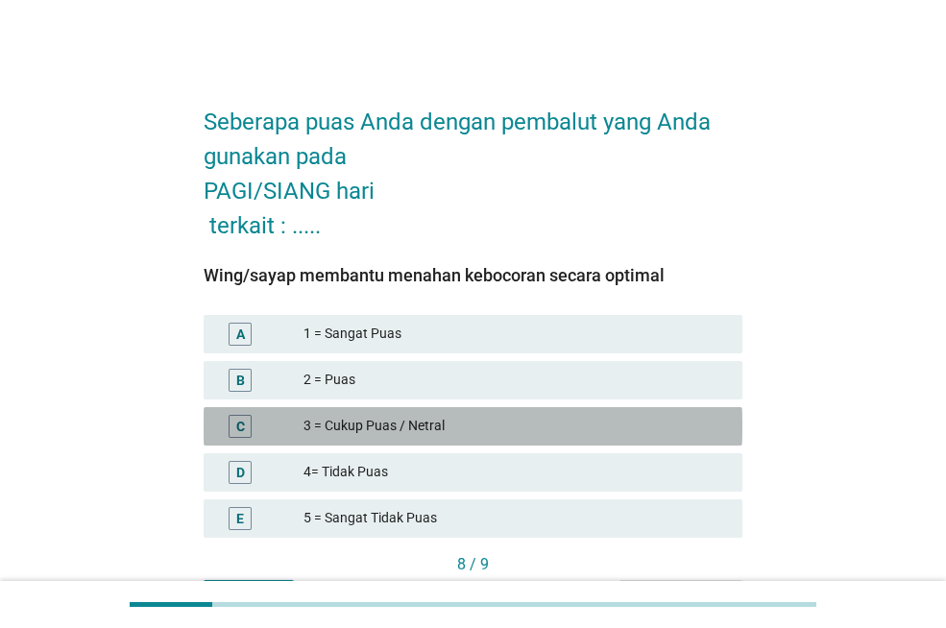
click at [528, 411] on div "C 3 = Cukup Puas / Netral" at bounding box center [473, 426] width 539 height 38
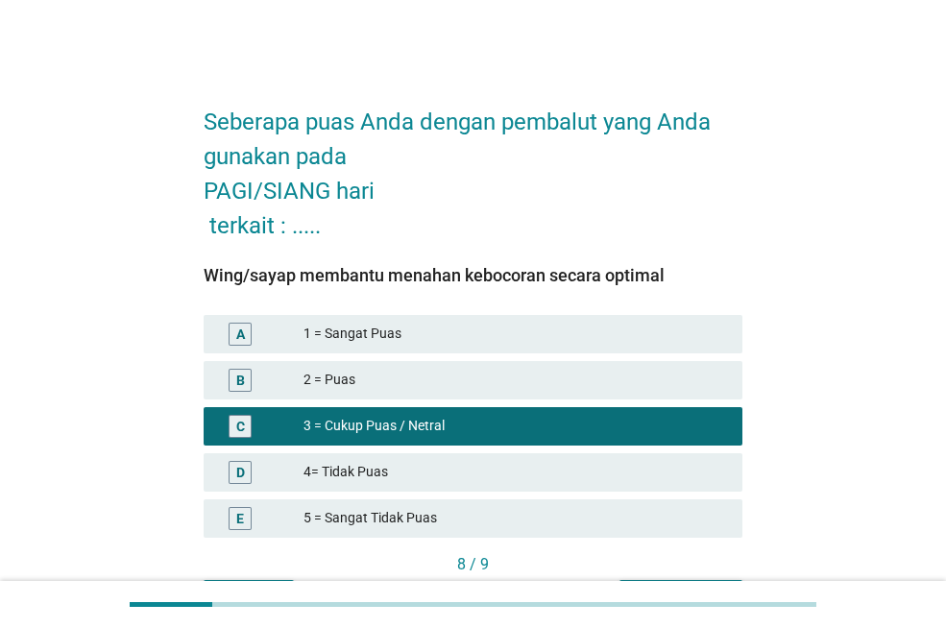
scroll to position [118, 0]
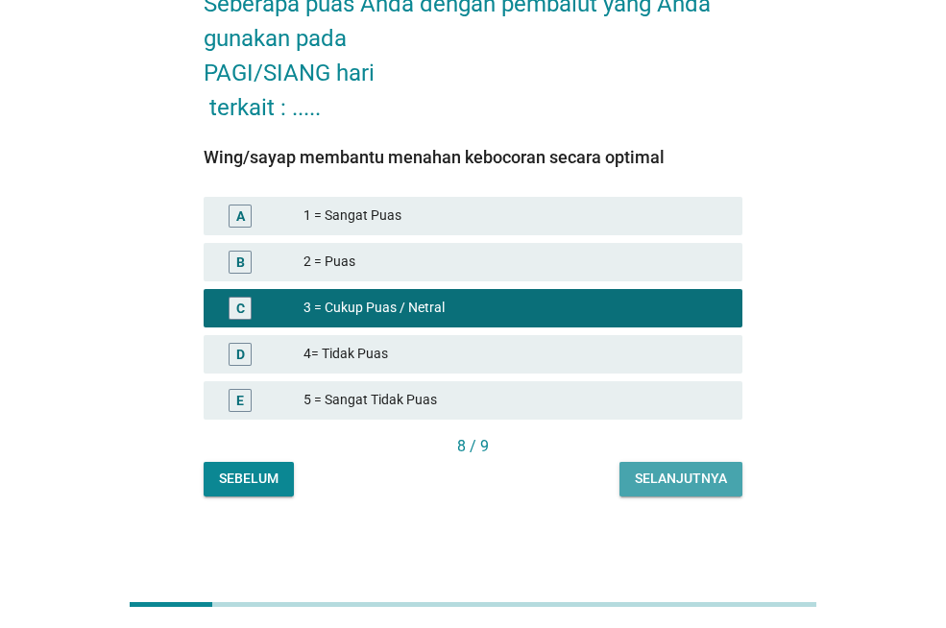
click at [661, 469] on div "Selanjutnya" at bounding box center [681, 478] width 92 height 20
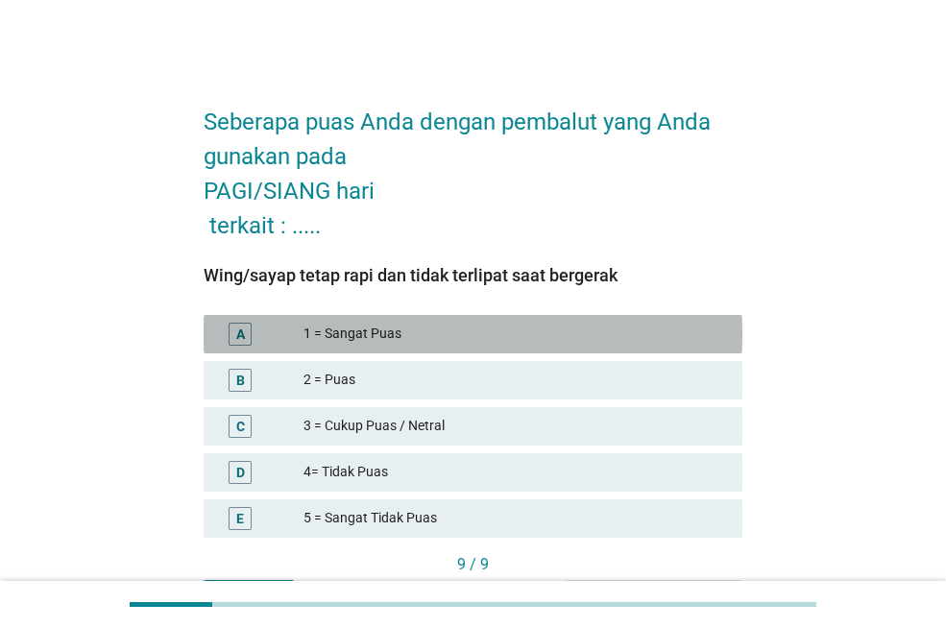
click at [542, 333] on div "1 = Sangat Puas" at bounding box center [514, 334] width 423 height 23
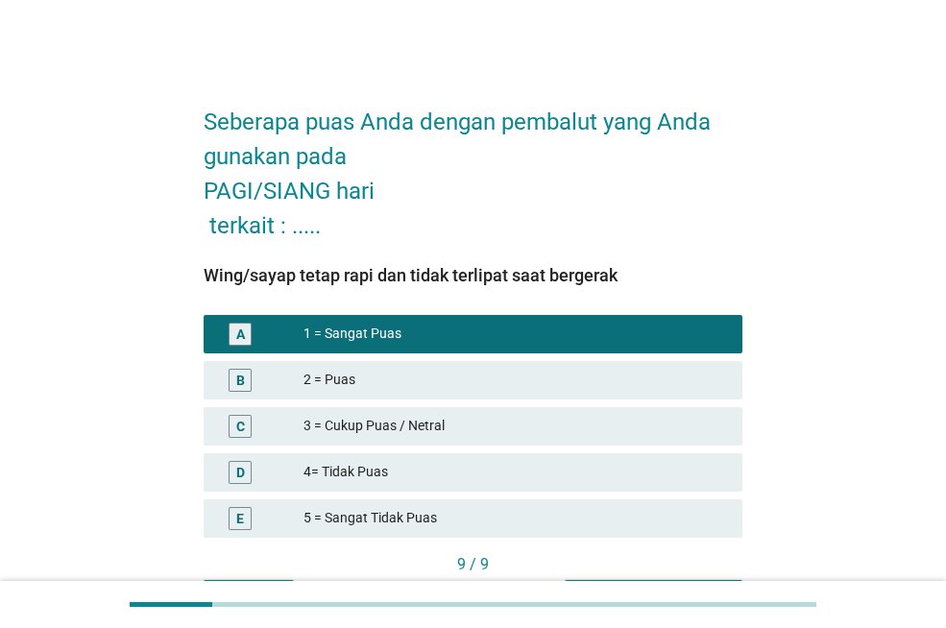
scroll to position [118, 0]
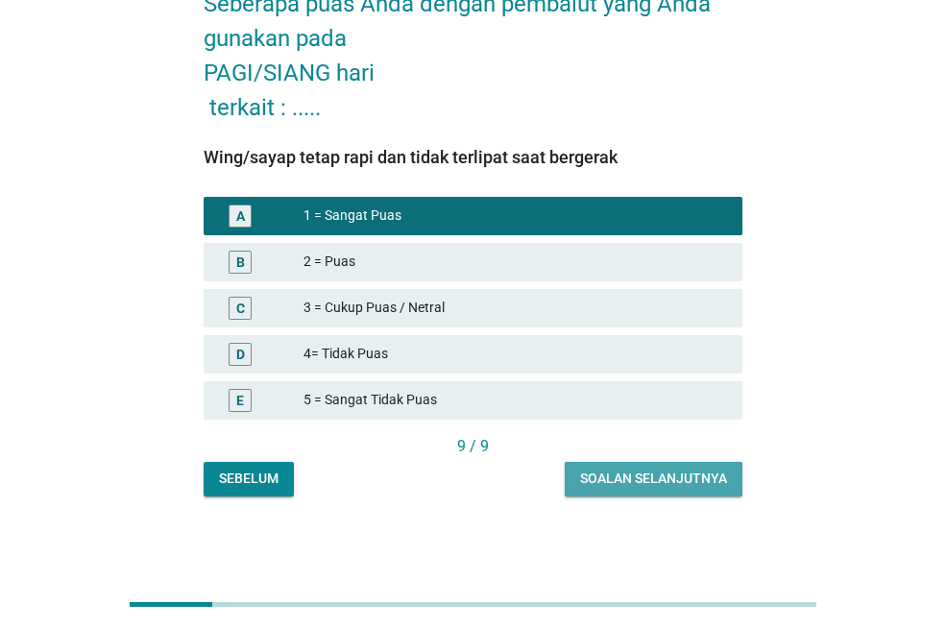
click at [627, 477] on div "Soalan selanjutnya" at bounding box center [653, 478] width 147 height 20
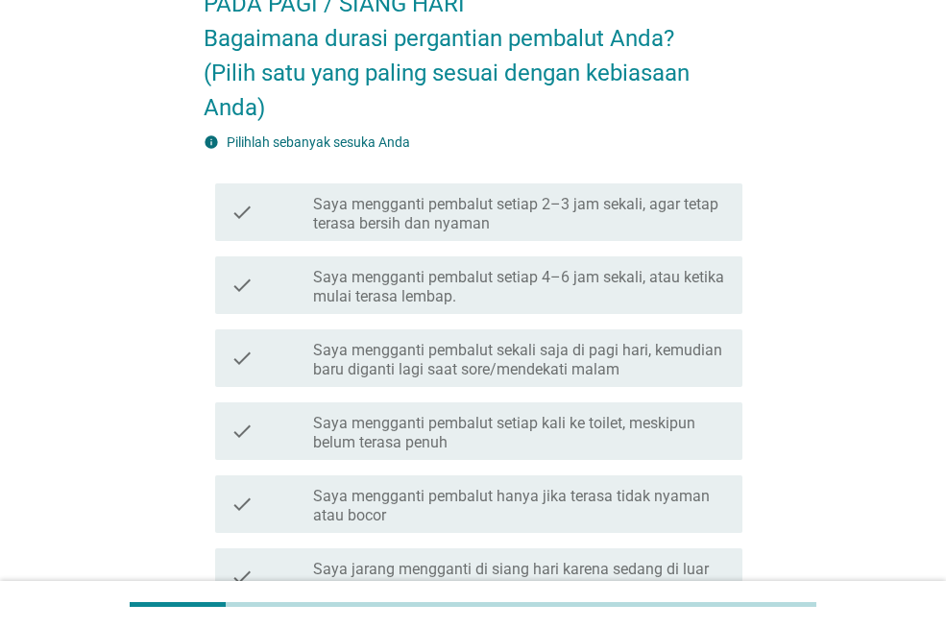
scroll to position [0, 0]
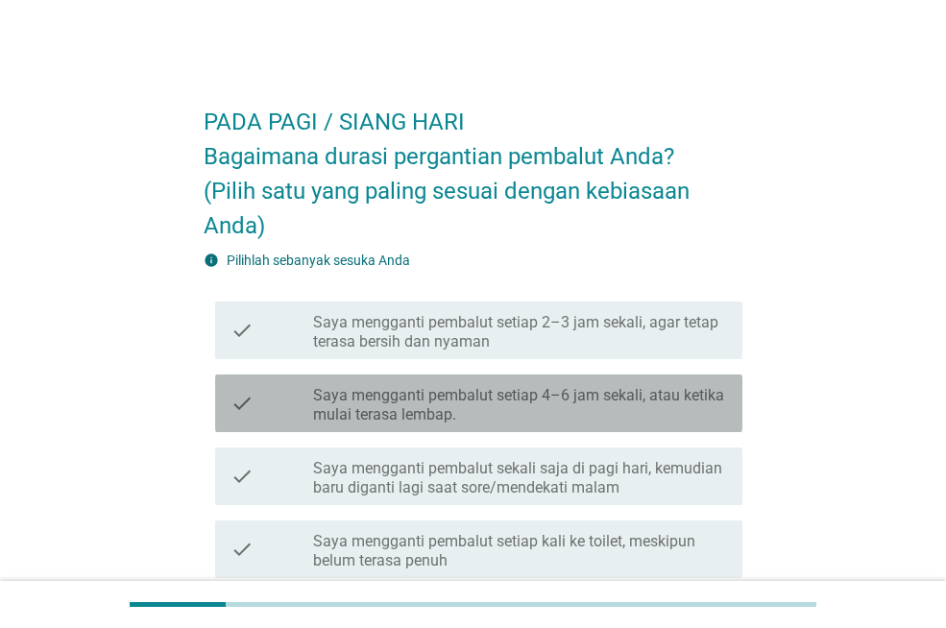
click at [476, 396] on label "Saya mengganti pembalut setiap 4–6 jam sekali, atau ketika mulai terasa lembap." at bounding box center [520, 405] width 414 height 38
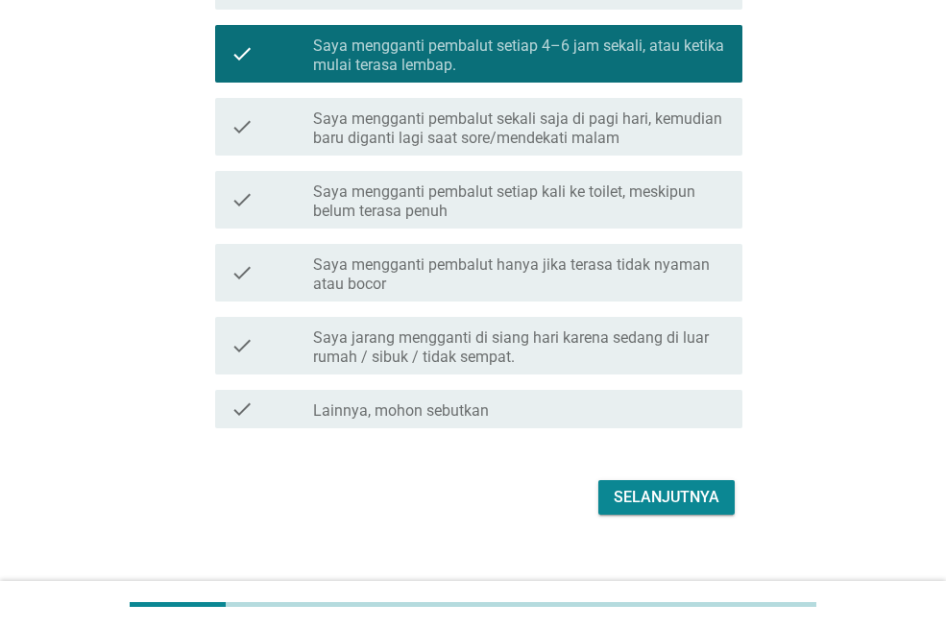
scroll to position [363, 0]
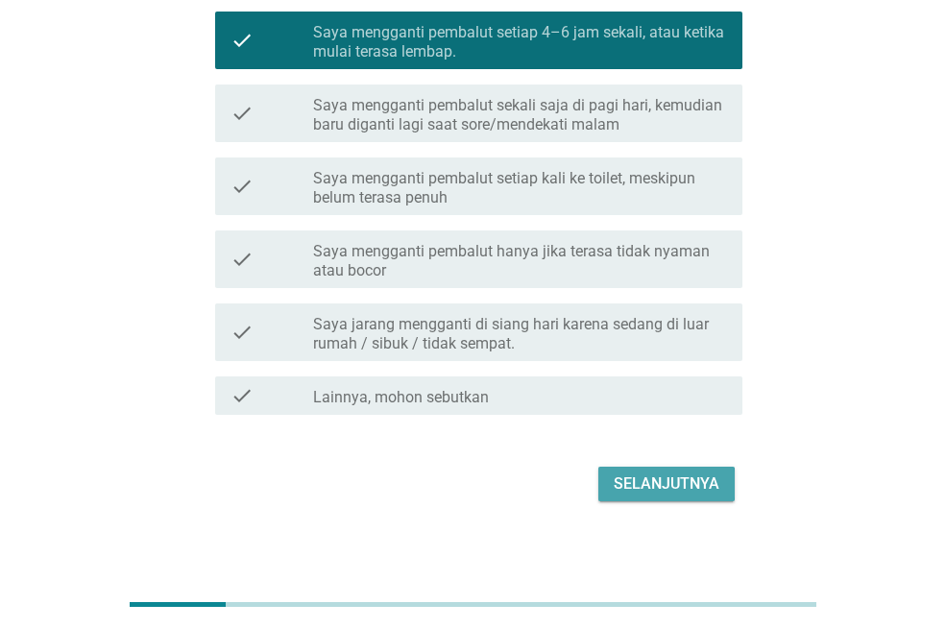
click at [622, 476] on div "Selanjutnya" at bounding box center [666, 483] width 106 height 23
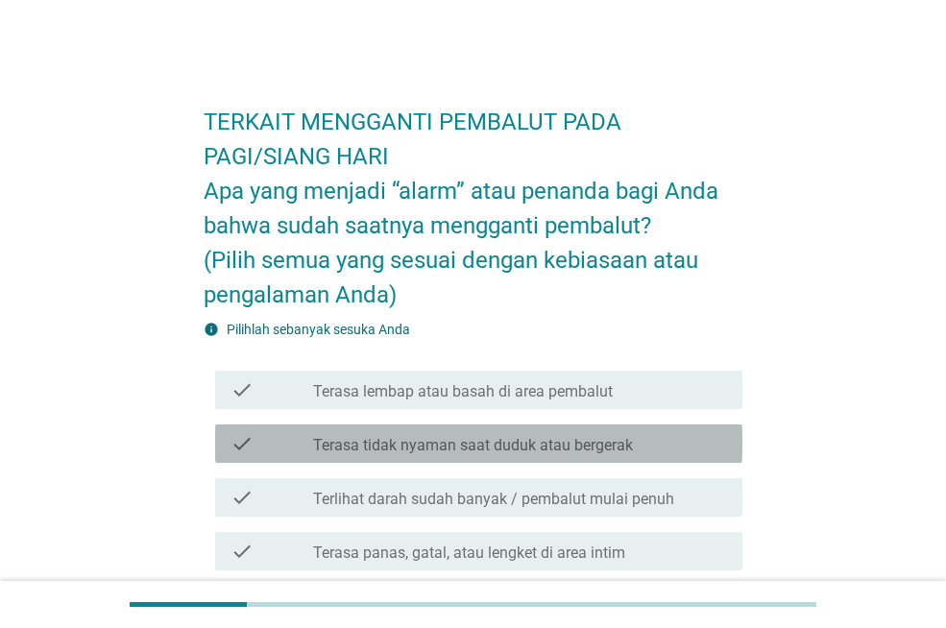
click at [555, 437] on label "Terasa tidak nyaman saat duduk atau bergerak" at bounding box center [473, 445] width 320 height 19
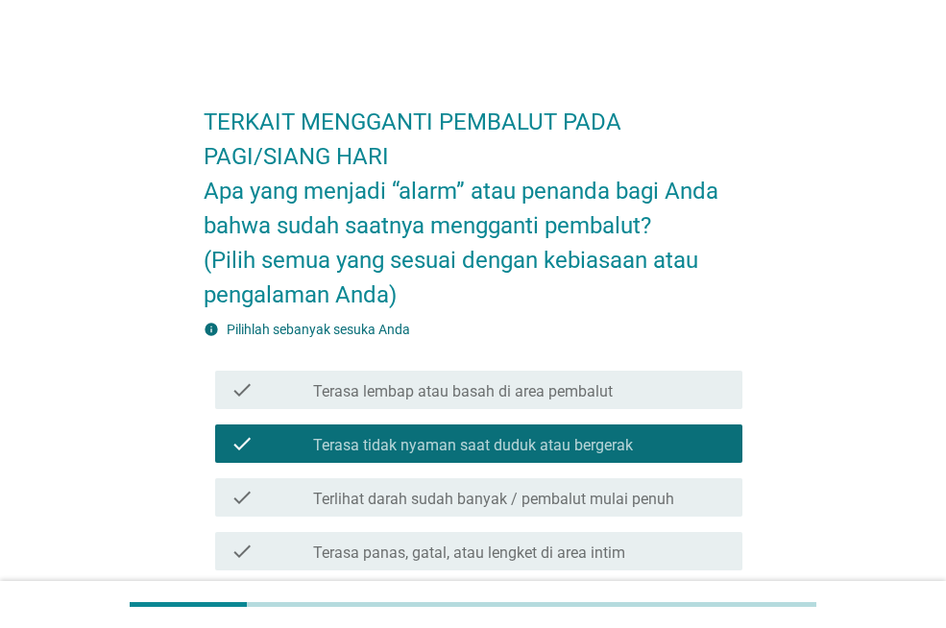
drag, startPoint x: 530, startPoint y: 387, endPoint x: 530, endPoint y: 459, distance: 72.0
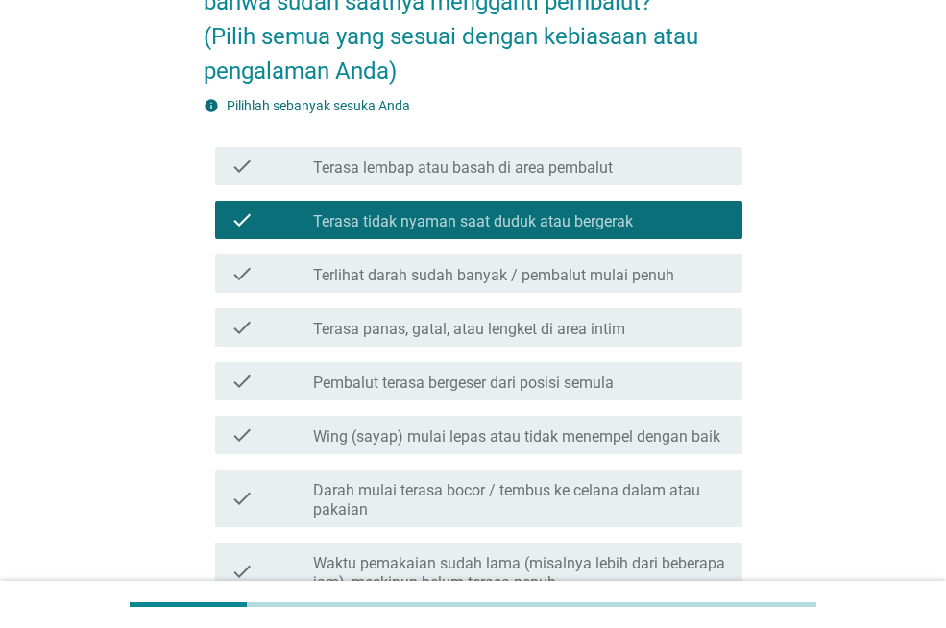
scroll to position [229, 0]
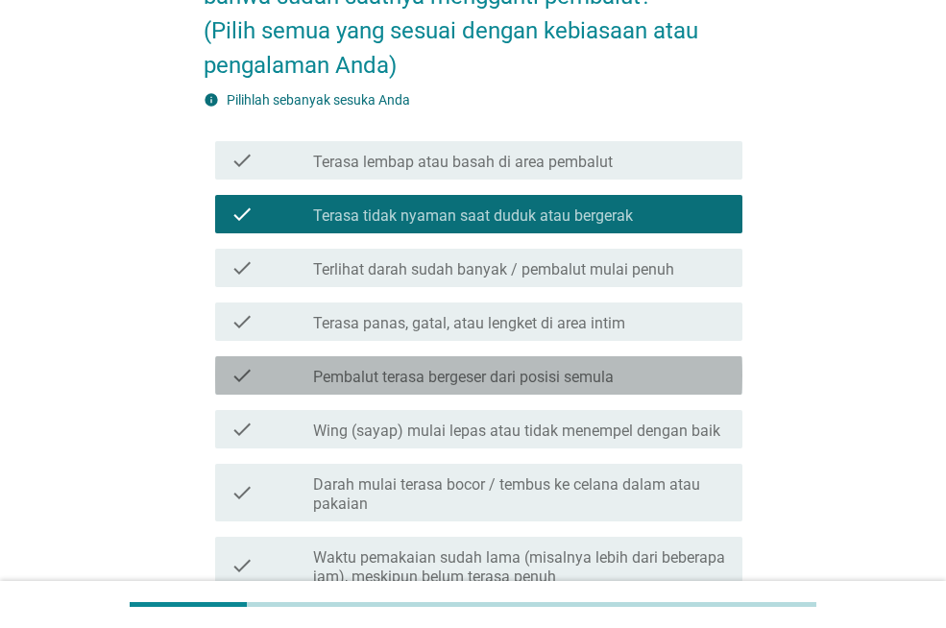
click at [488, 381] on label "Pembalut terasa bergeser dari posisi semula" at bounding box center [463, 377] width 300 height 19
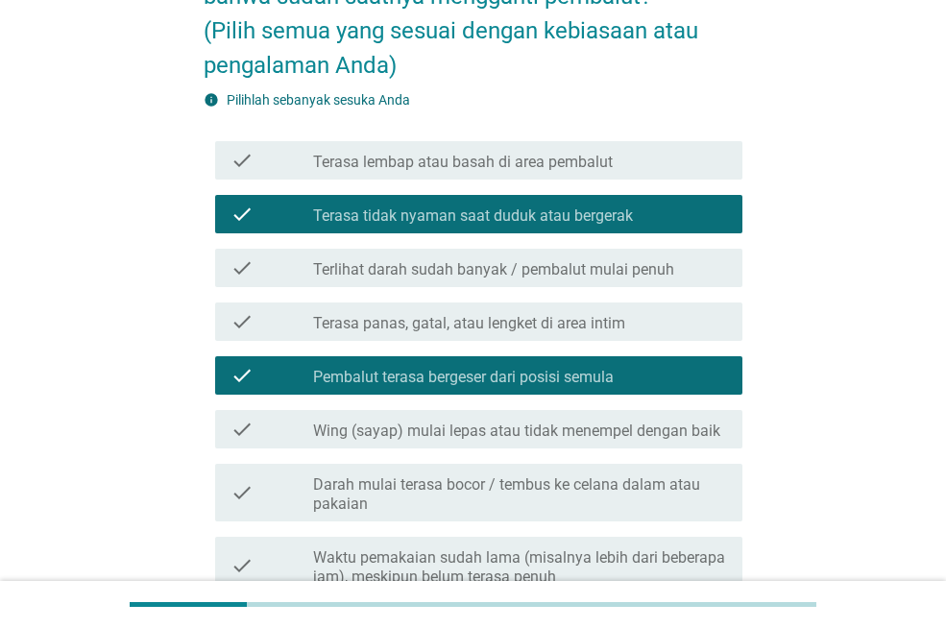
click at [427, 289] on div "check check_box_outline_blank Terlihat darah sudah banyak / pembalut mulai penuh" at bounding box center [473, 268] width 539 height 54
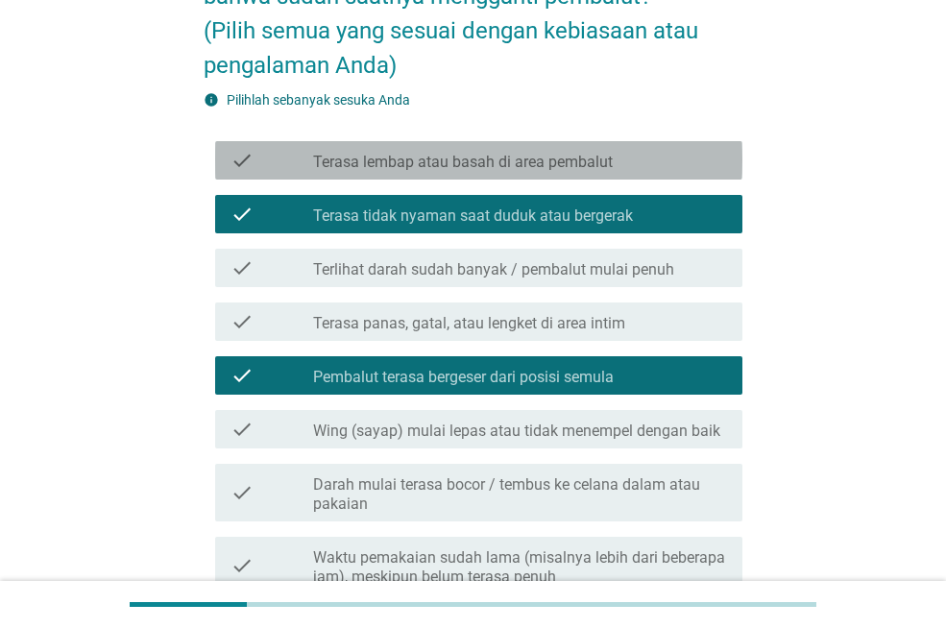
click at [383, 170] on label "Terasa lembap atau basah di area pembalut" at bounding box center [463, 162] width 300 height 19
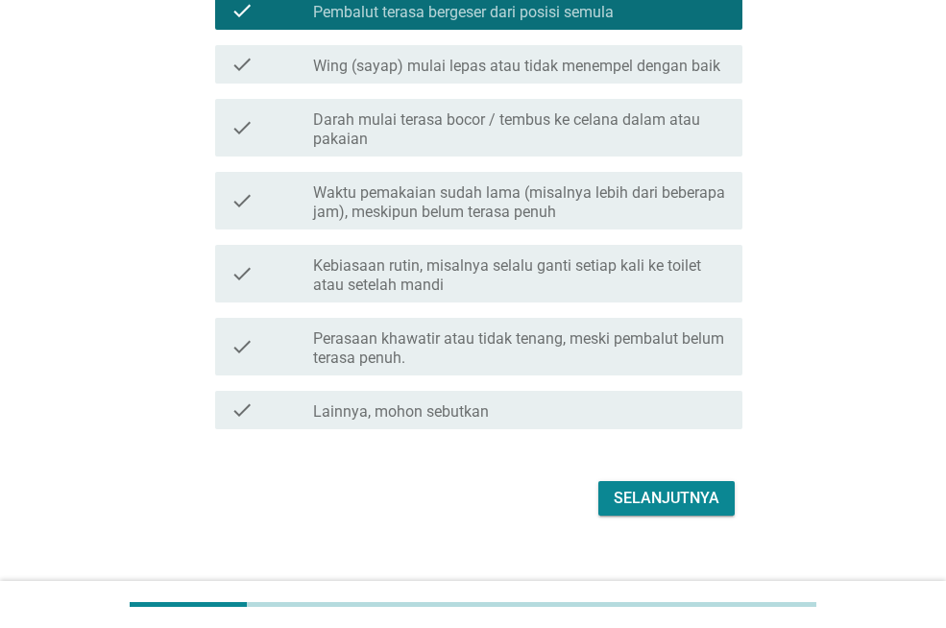
scroll to position [595, 0]
click at [411, 233] on div "check check_box_outline_blank Waktu pemakaian sudah lama (misalnya lebih dari b…" at bounding box center [473, 199] width 539 height 73
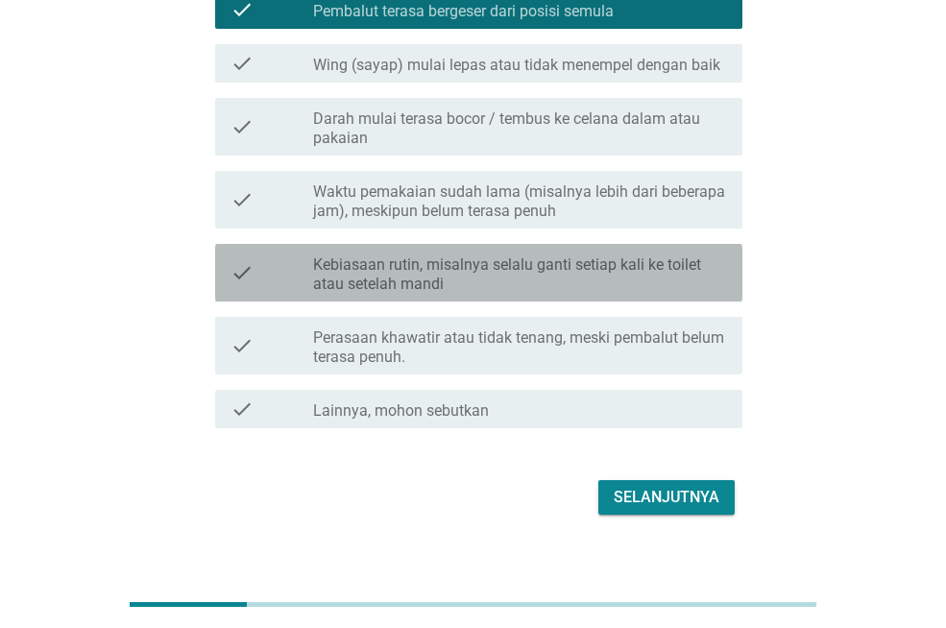
click at [422, 263] on label "Kebiasaan rutin, misalnya selalu ganti setiap kali ke toilet atau setelah mandi" at bounding box center [520, 274] width 414 height 38
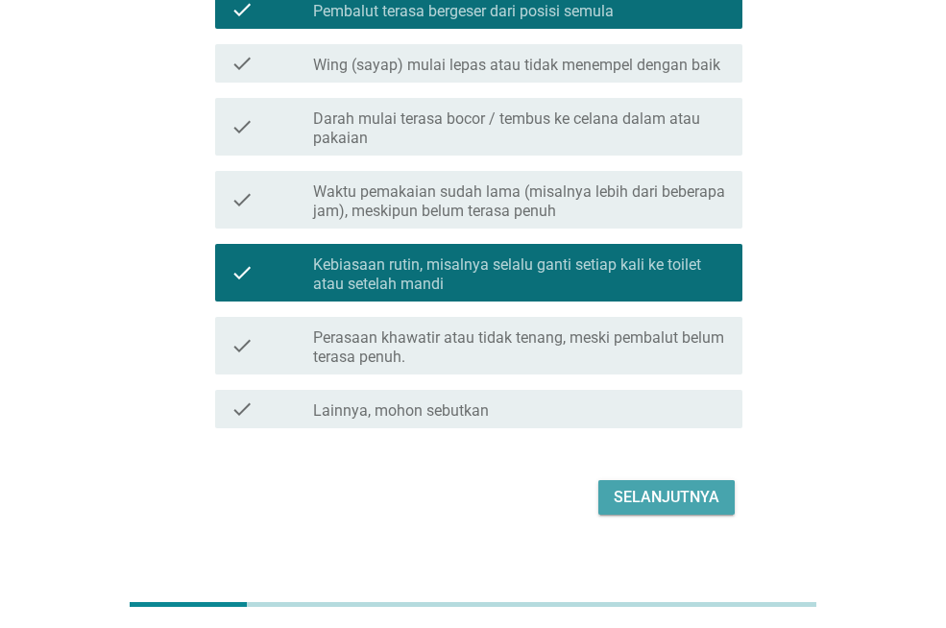
click at [635, 501] on div "Selanjutnya" at bounding box center [666, 497] width 106 height 23
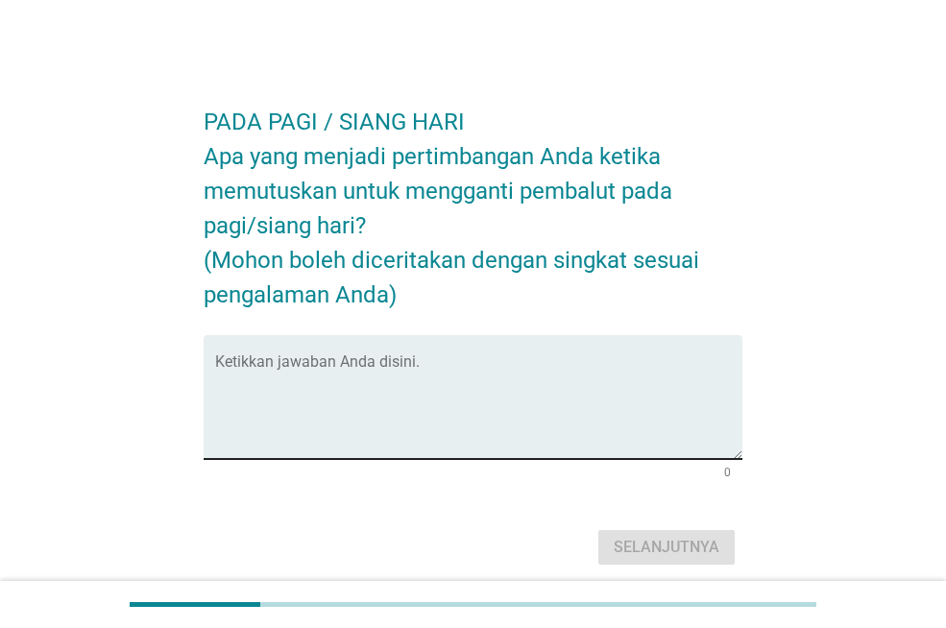
click at [480, 338] on div "Ketikkan jawaban Anda disini." at bounding box center [478, 397] width 527 height 124
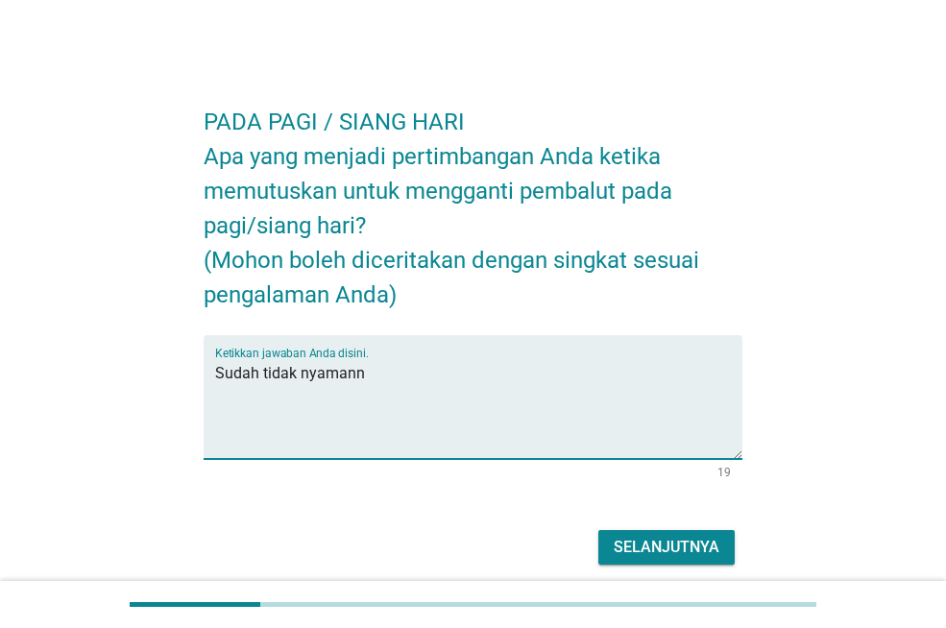
type textarea "Sudah tidak nyamann"
click at [655, 553] on div "Selanjutnya" at bounding box center [666, 547] width 106 height 23
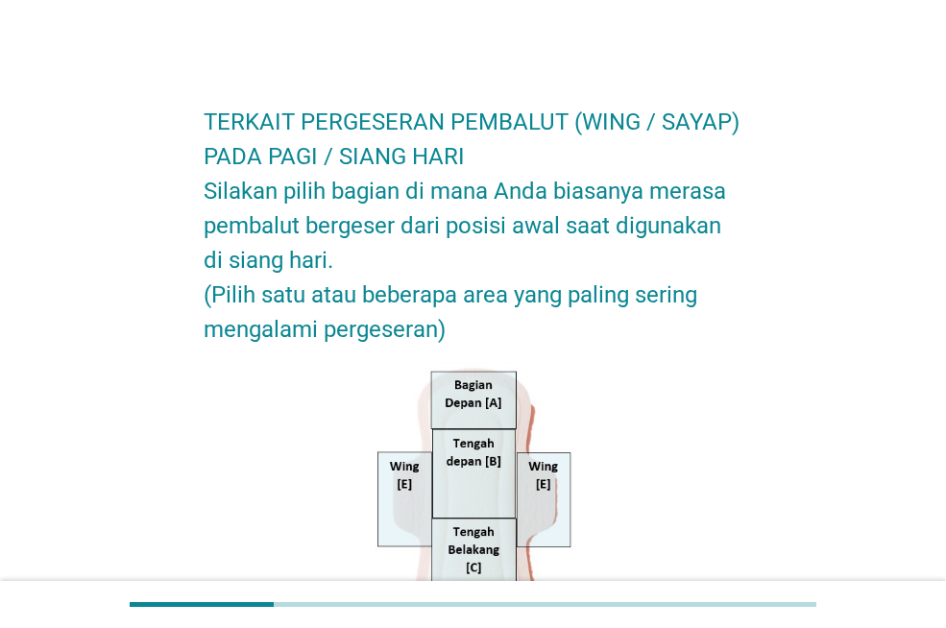
scroll to position [337, 0]
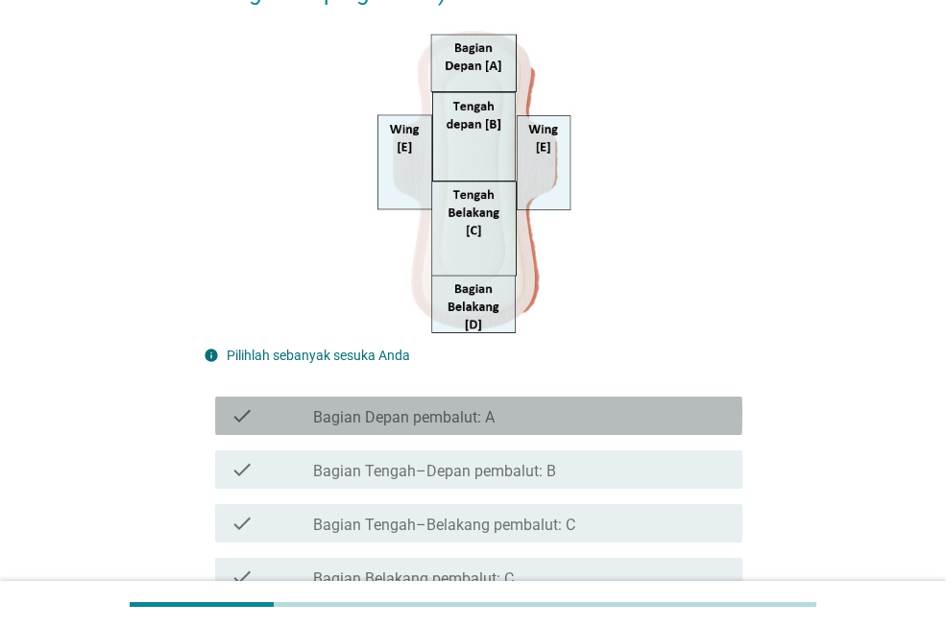
click at [488, 408] on label "Bagian Depan pembalut: A" at bounding box center [403, 417] width 181 height 19
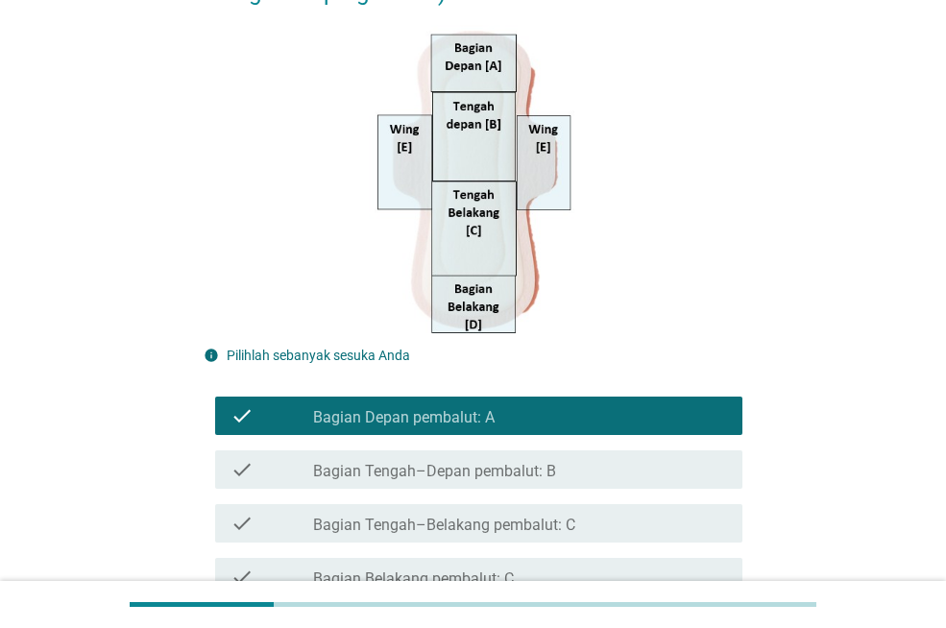
click at [488, 500] on div "check check_box_outline_blank Bagian Tengah–Belakang pembalut: C" at bounding box center [473, 523] width 539 height 54
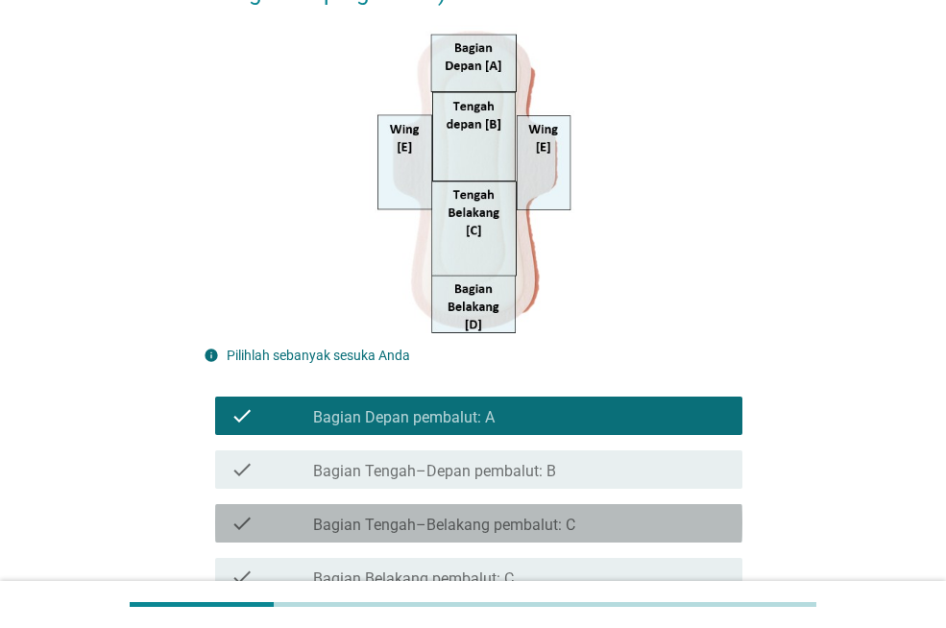
click at [492, 511] on div "check check_box_outline_blank Bagian Tengah–Belakang pembalut: C" at bounding box center [478, 523] width 527 height 38
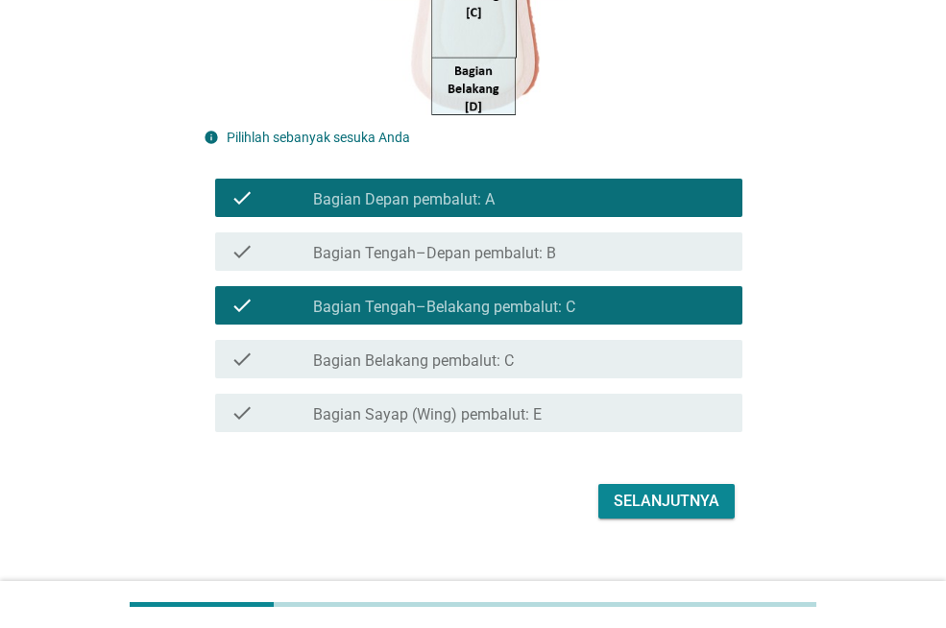
scroll to position [558, 0]
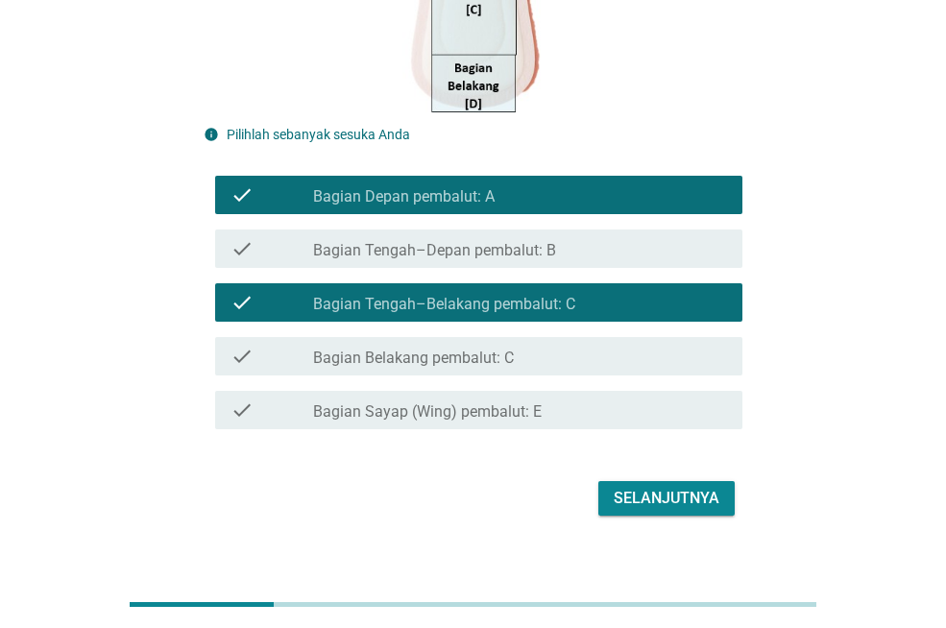
click at [452, 421] on label "Bagian Sayap (Wing) pembalut: E" at bounding box center [427, 411] width 228 height 19
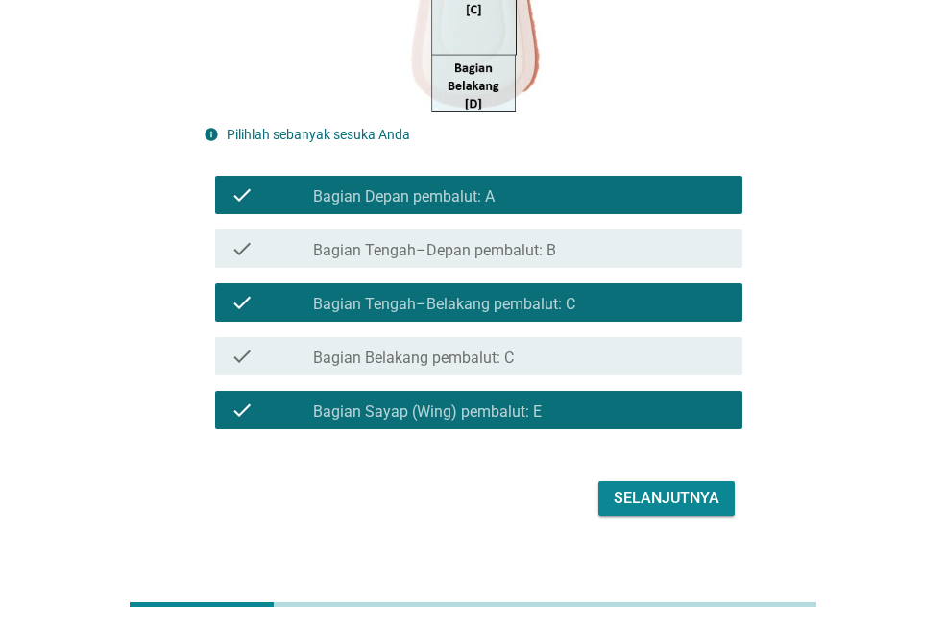
click at [656, 506] on div "Selanjutnya" at bounding box center [666, 498] width 106 height 23
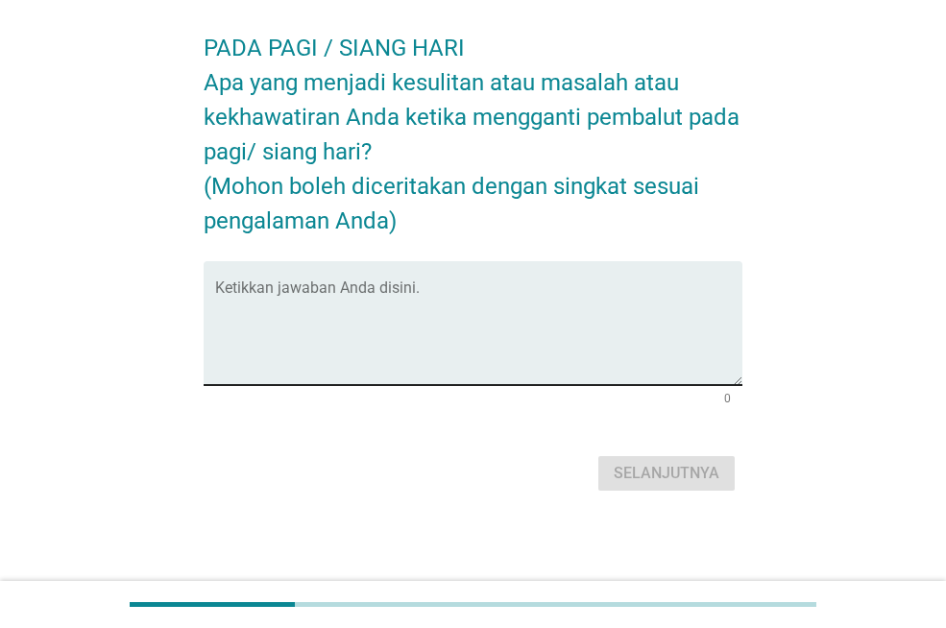
scroll to position [0, 0]
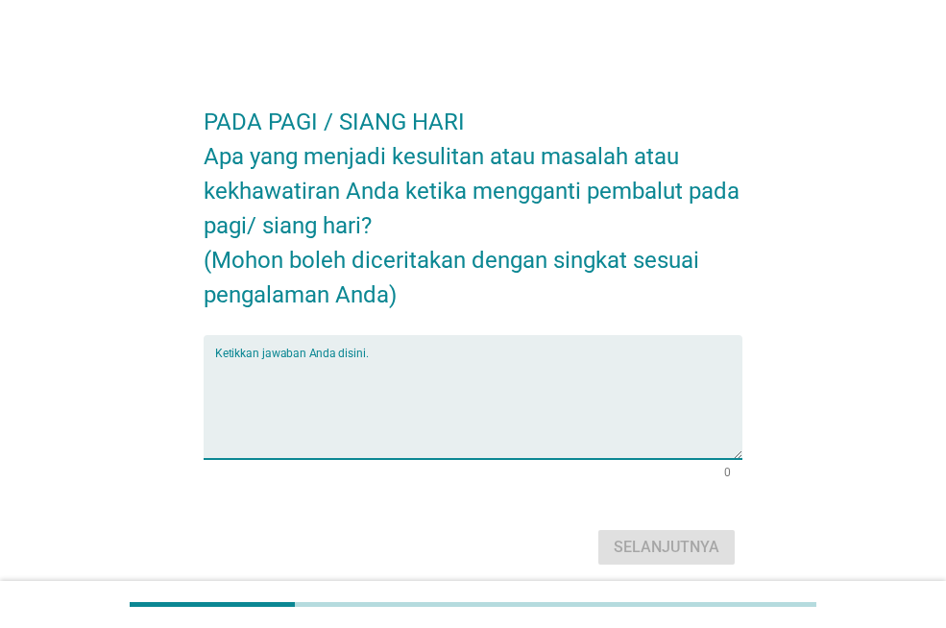
click at [432, 379] on textarea "Ketikkan jawaban Anda disini." at bounding box center [478, 408] width 527 height 101
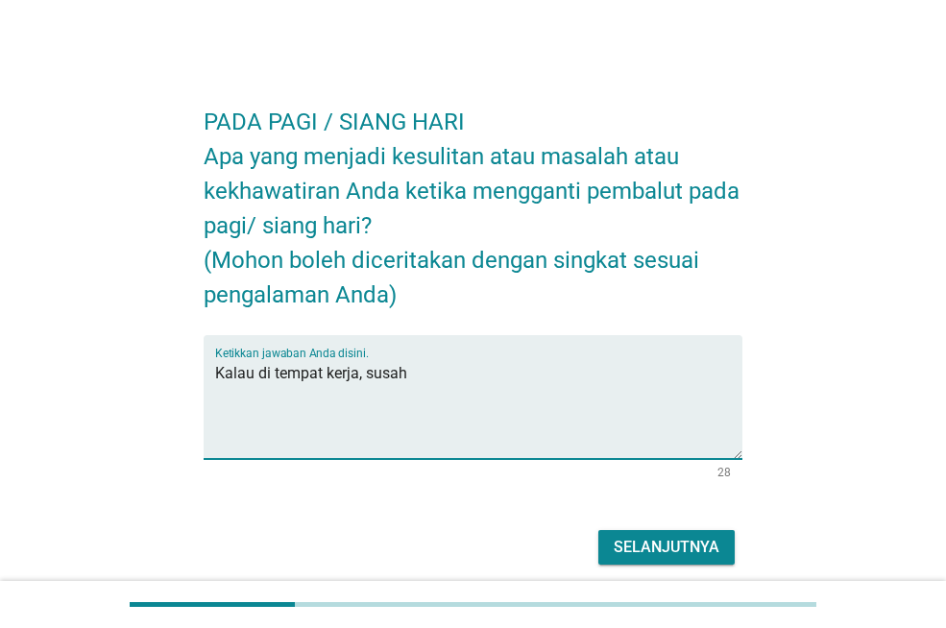
type textarea "Kalau di tempat kerja, susah"
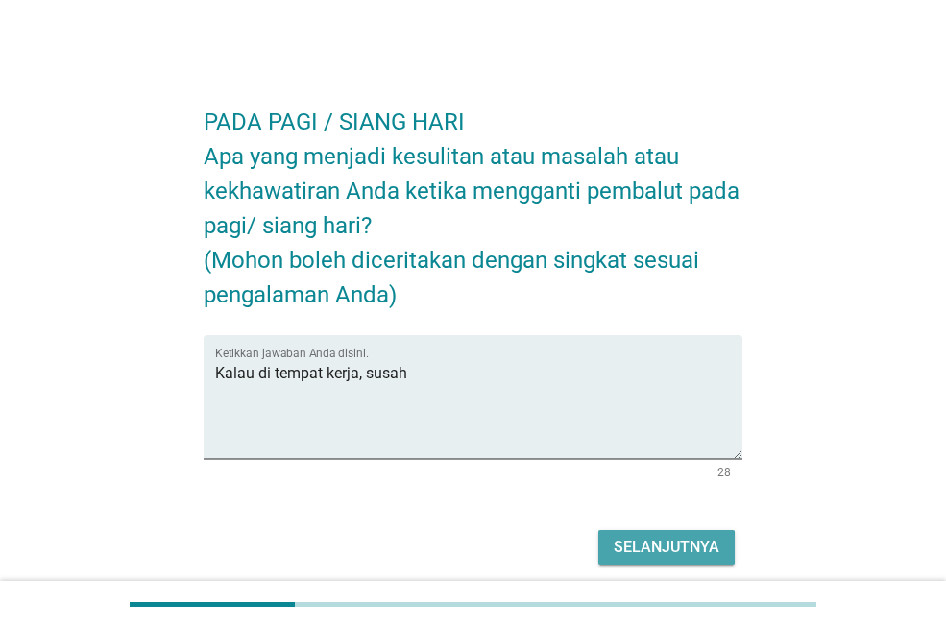
click at [685, 552] on div "Selanjutnya" at bounding box center [666, 547] width 106 height 23
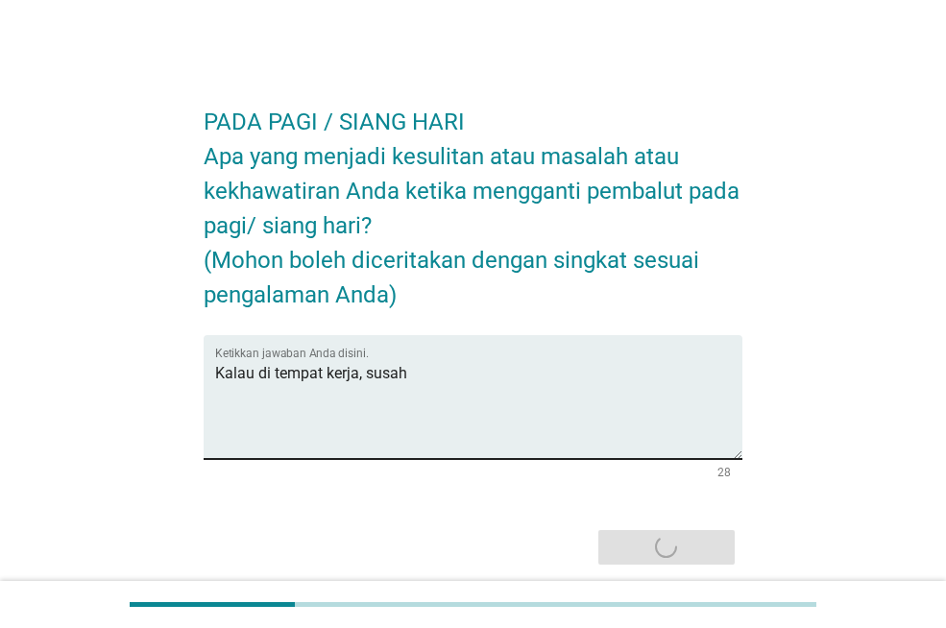
scroll to position [74, 0]
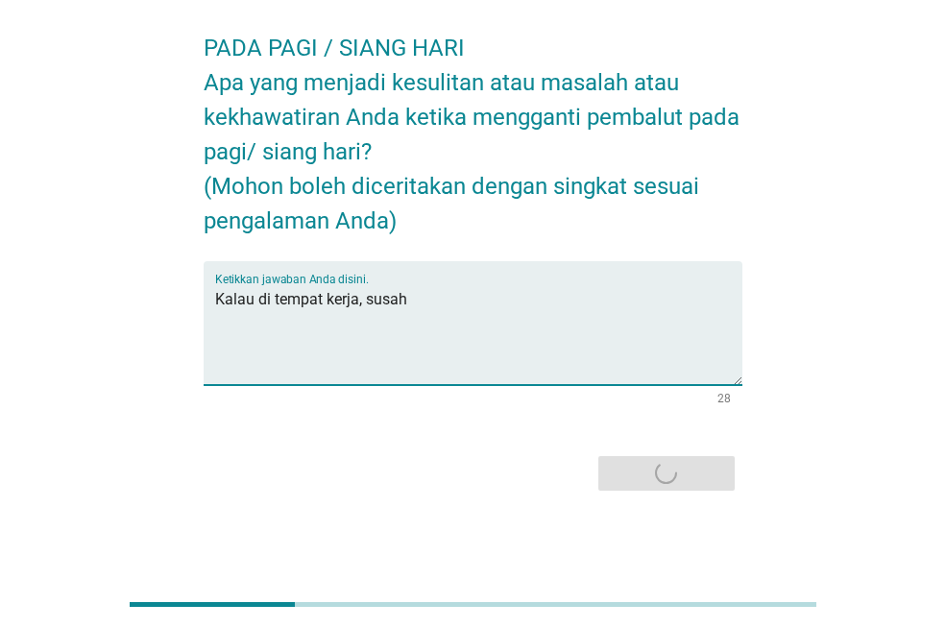
click at [615, 300] on textarea "Kalau di tempat kerja, susah" at bounding box center [478, 334] width 527 height 101
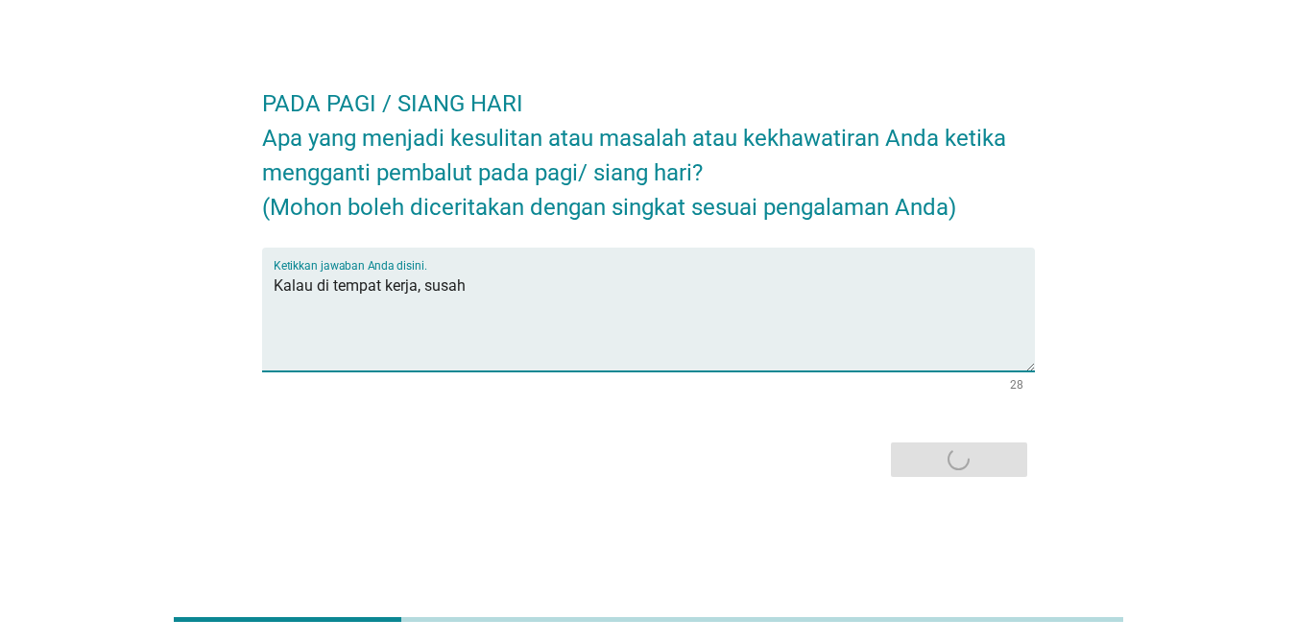
click at [703, 254] on div "Ketikkan jawaban Anda disini. Kalau di tempat kerja, susah" at bounding box center [654, 310] width 761 height 124
